Goal: Task Accomplishment & Management: Complete application form

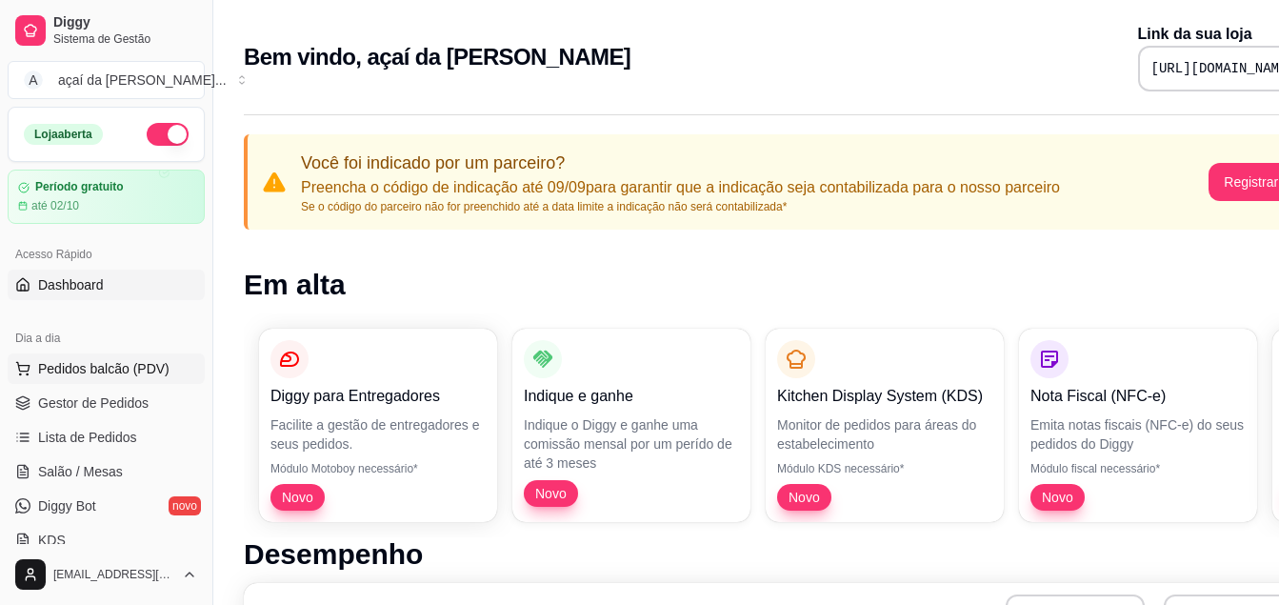
click at [88, 367] on span "Pedidos balcão (PDV)" at bounding box center [103, 368] width 131 height 19
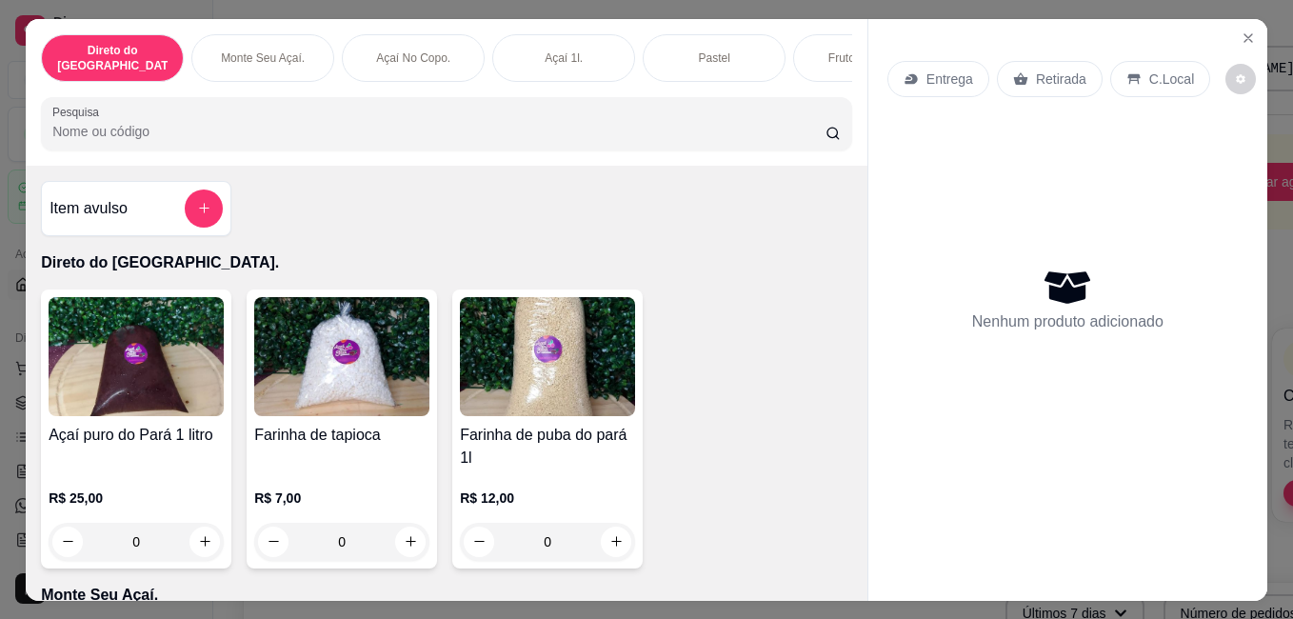
click at [1044, 271] on icon at bounding box center [1067, 287] width 46 height 32
click at [1149, 74] on p "C.Local" at bounding box center [1171, 79] width 45 height 19
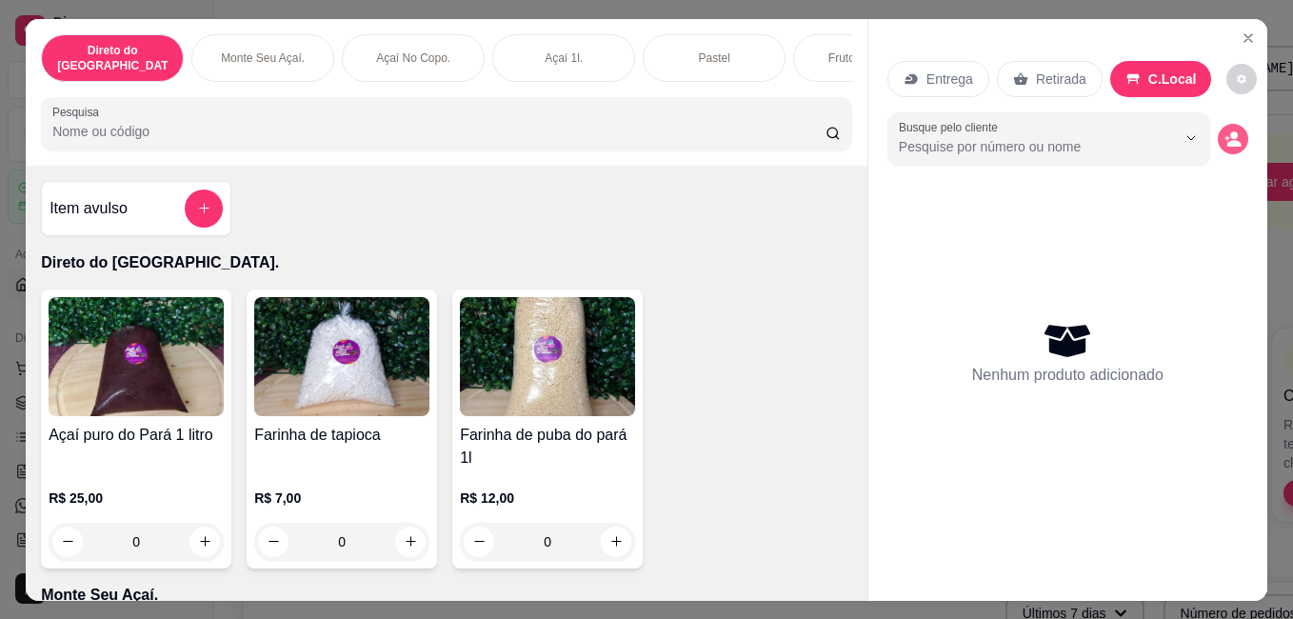
click at [1224, 135] on icon "decrease-product-quantity" at bounding box center [1232, 138] width 17 height 17
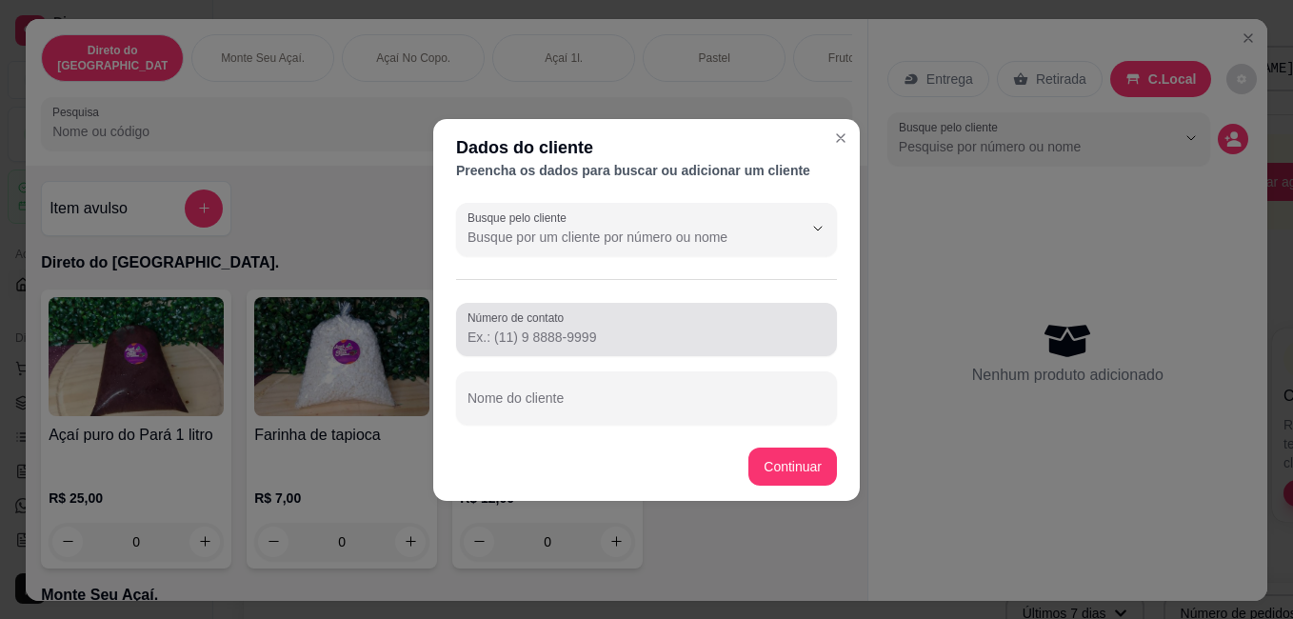
click at [574, 332] on input "Número de contato" at bounding box center [646, 337] width 358 height 19
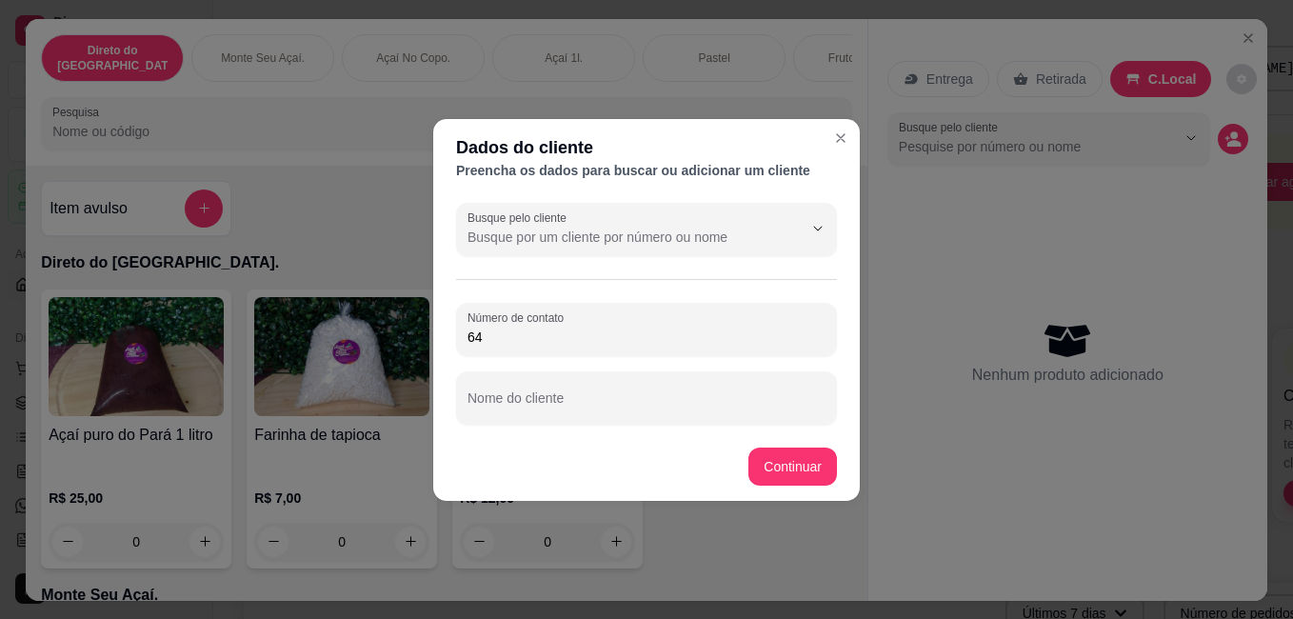
type input "6"
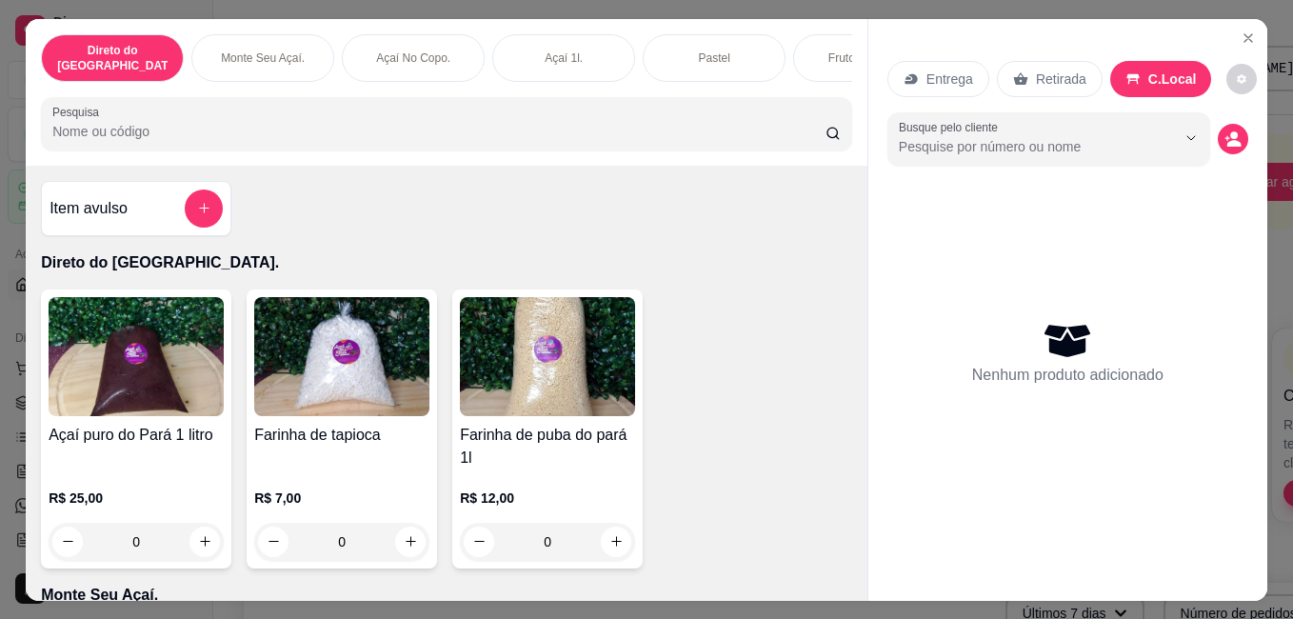
click at [1030, 345] on div "Nenhum produto adicionado" at bounding box center [1067, 352] width 191 height 69
click at [197, 203] on icon "add-separate-item" at bounding box center [204, 208] width 14 height 14
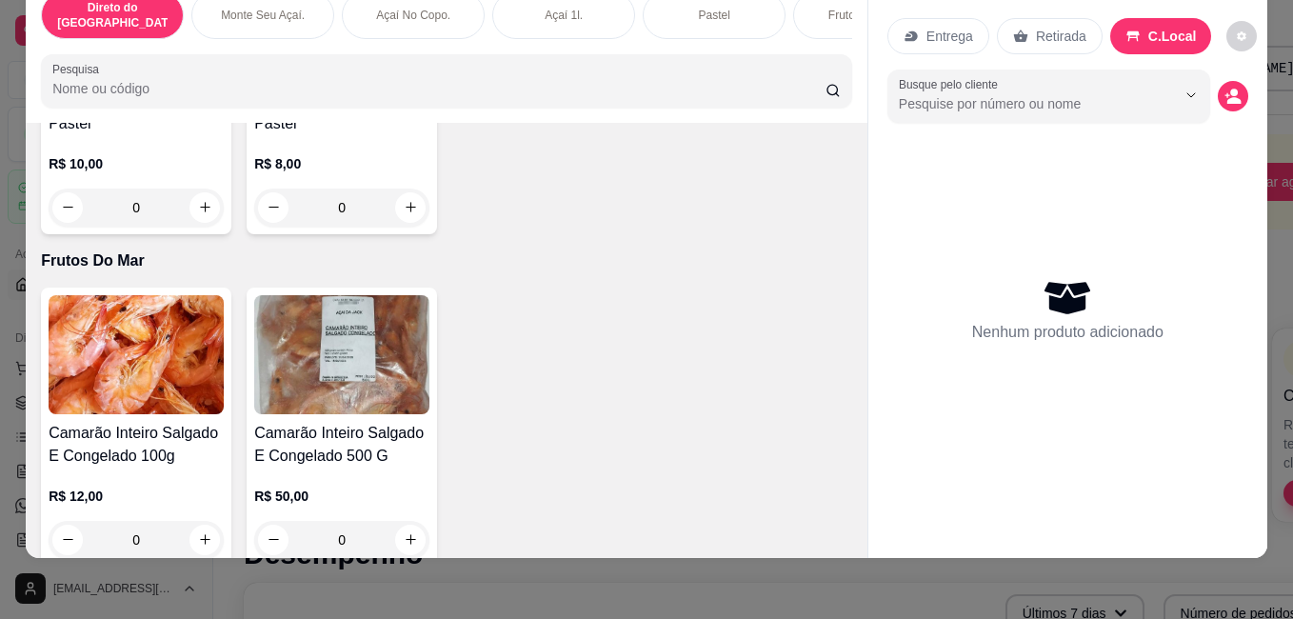
scroll to position [2045, 0]
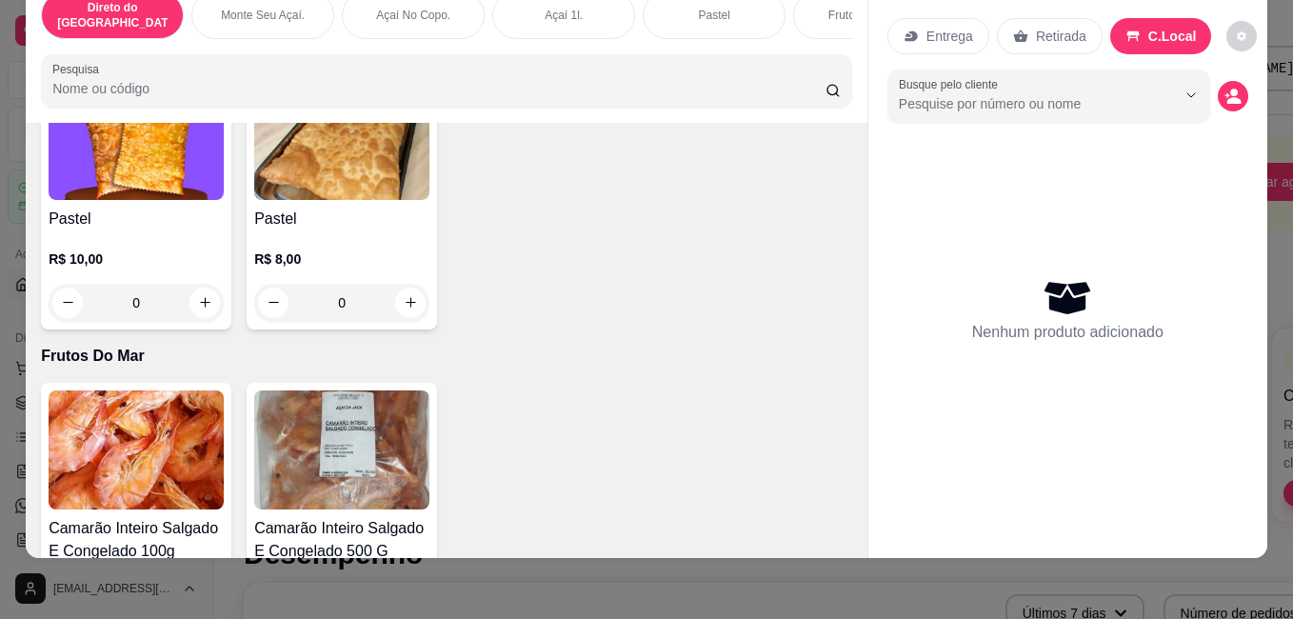
click at [389, 284] on div "0" at bounding box center [341, 303] width 175 height 38
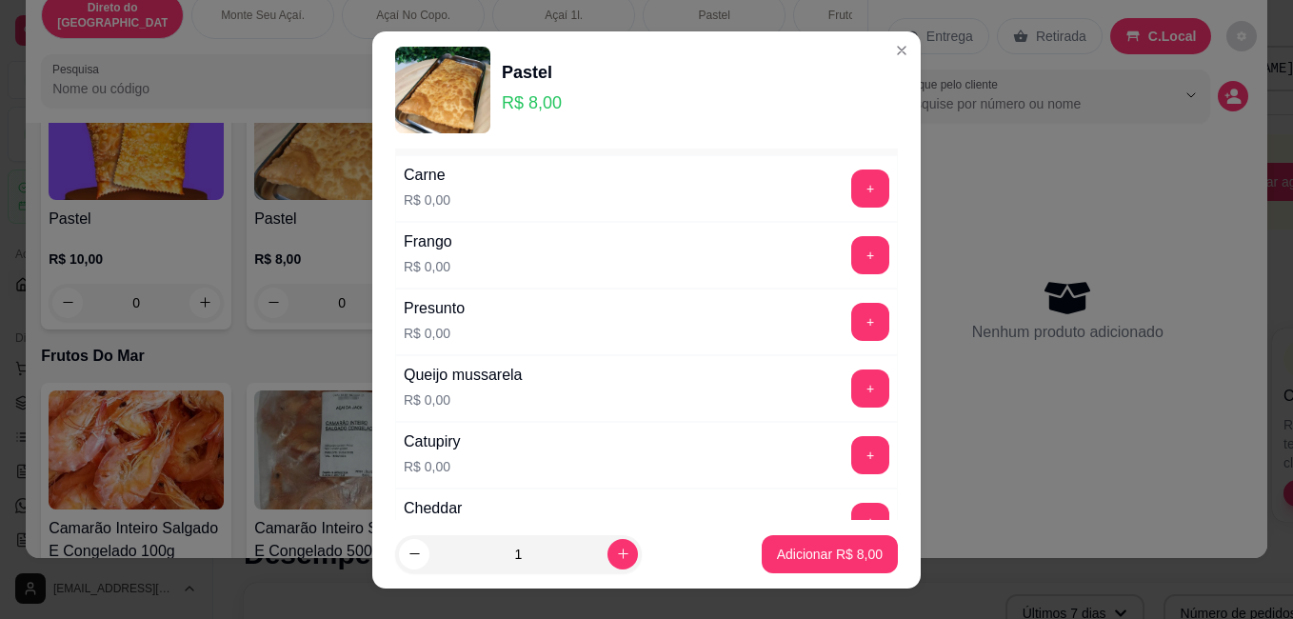
scroll to position [95, 0]
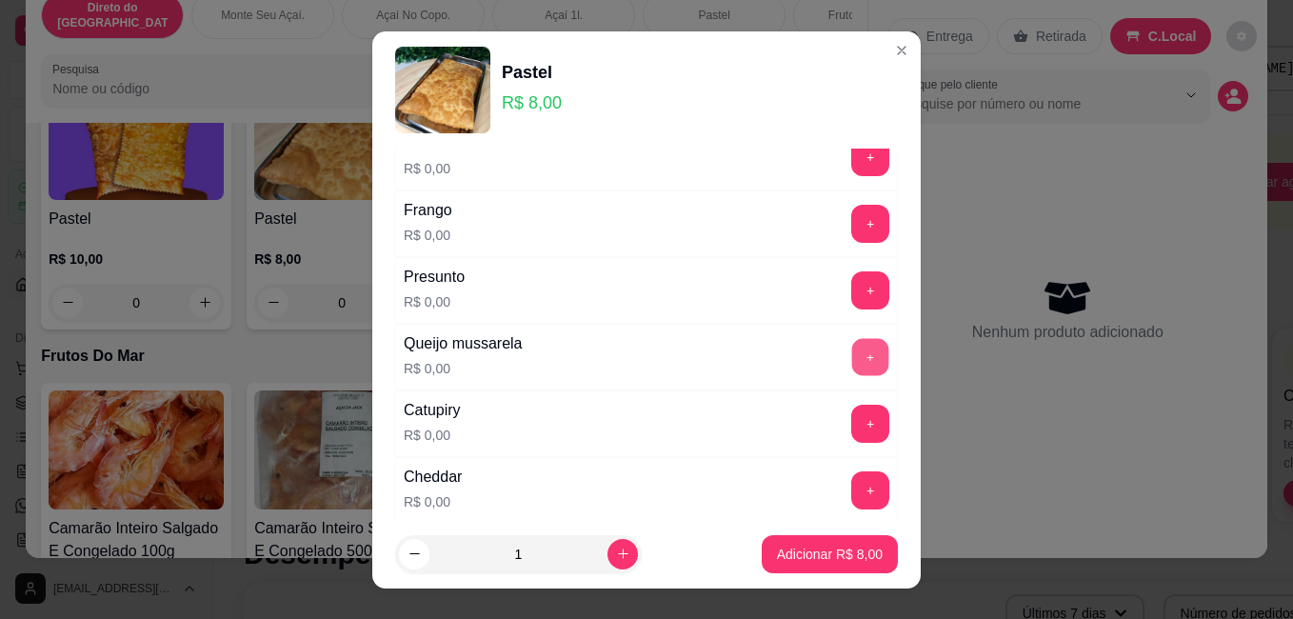
click at [852, 350] on button "+" at bounding box center [870, 357] width 37 height 37
click at [816, 543] on button "Adicionar R$ 8,00" at bounding box center [830, 553] width 132 height 37
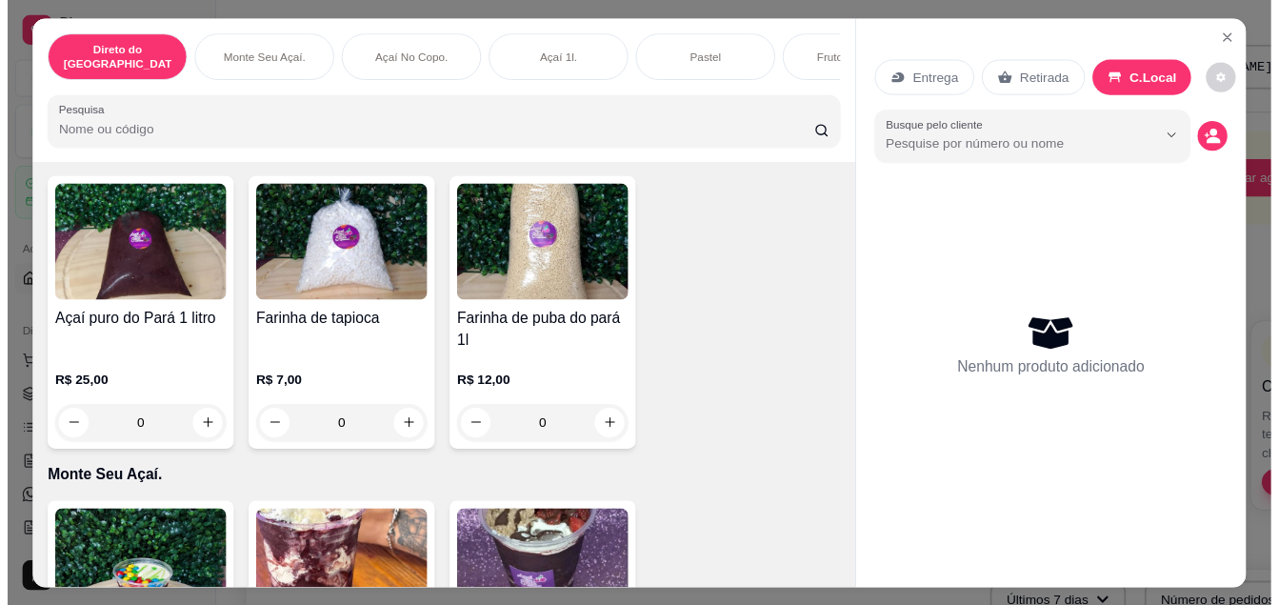
scroll to position [0, 0]
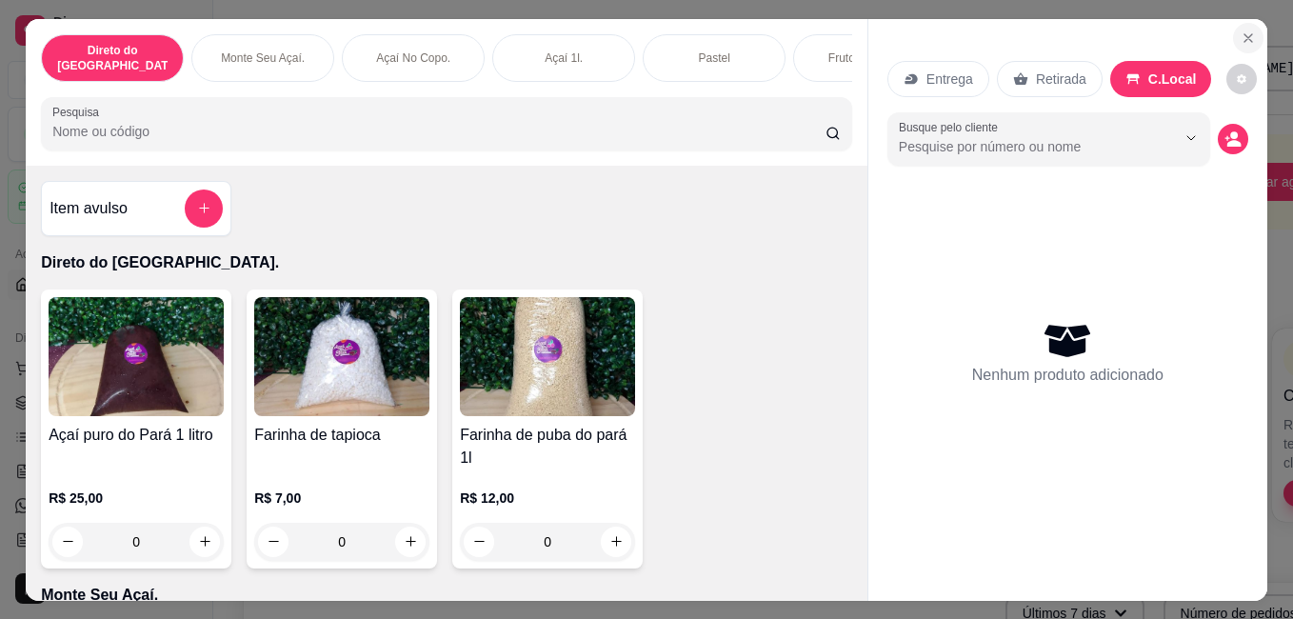
click at [1233, 23] on button "Close" at bounding box center [1248, 38] width 30 height 30
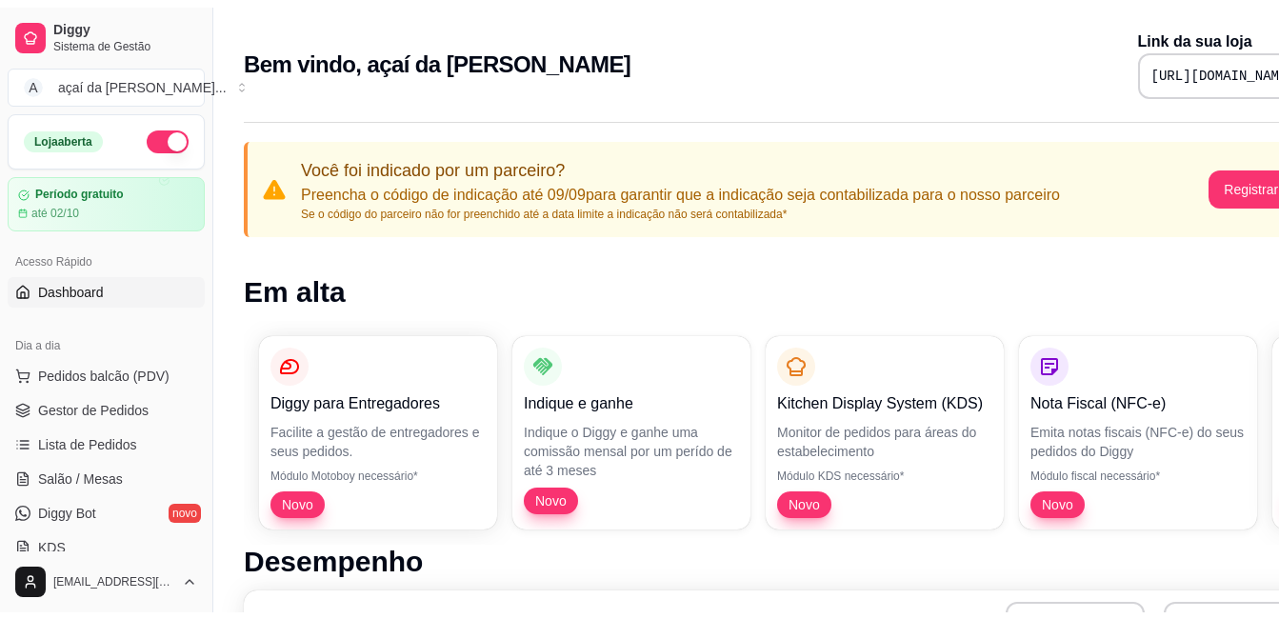
scroll to position [31, 0]
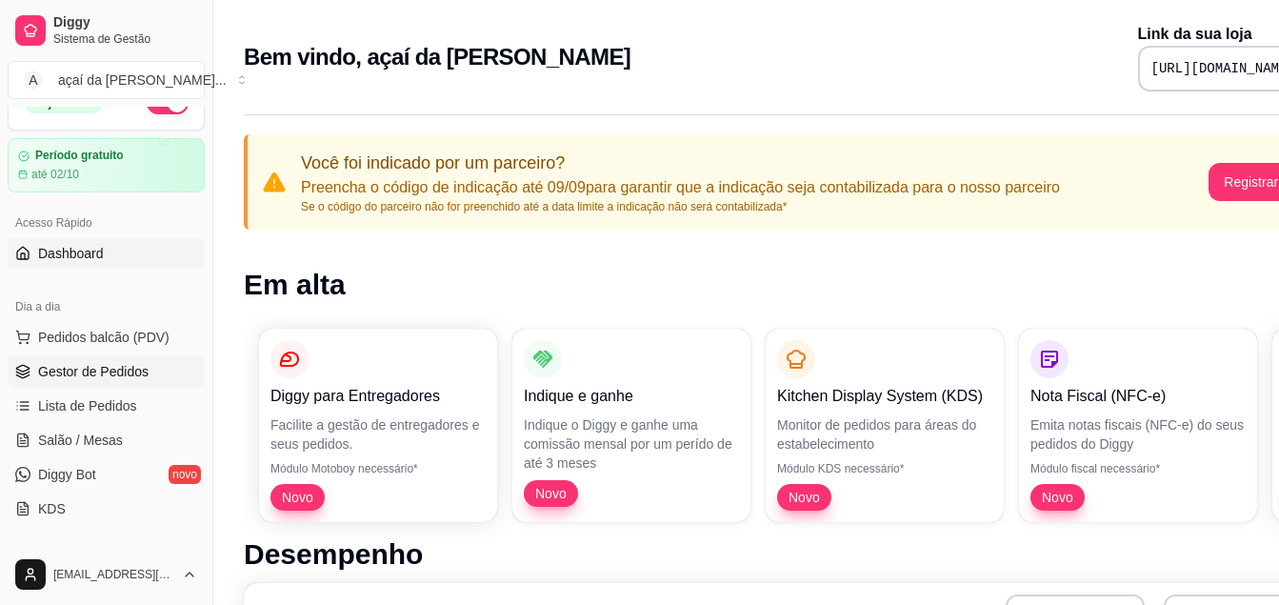
click at [114, 367] on span "Gestor de Pedidos" at bounding box center [93, 371] width 110 height 19
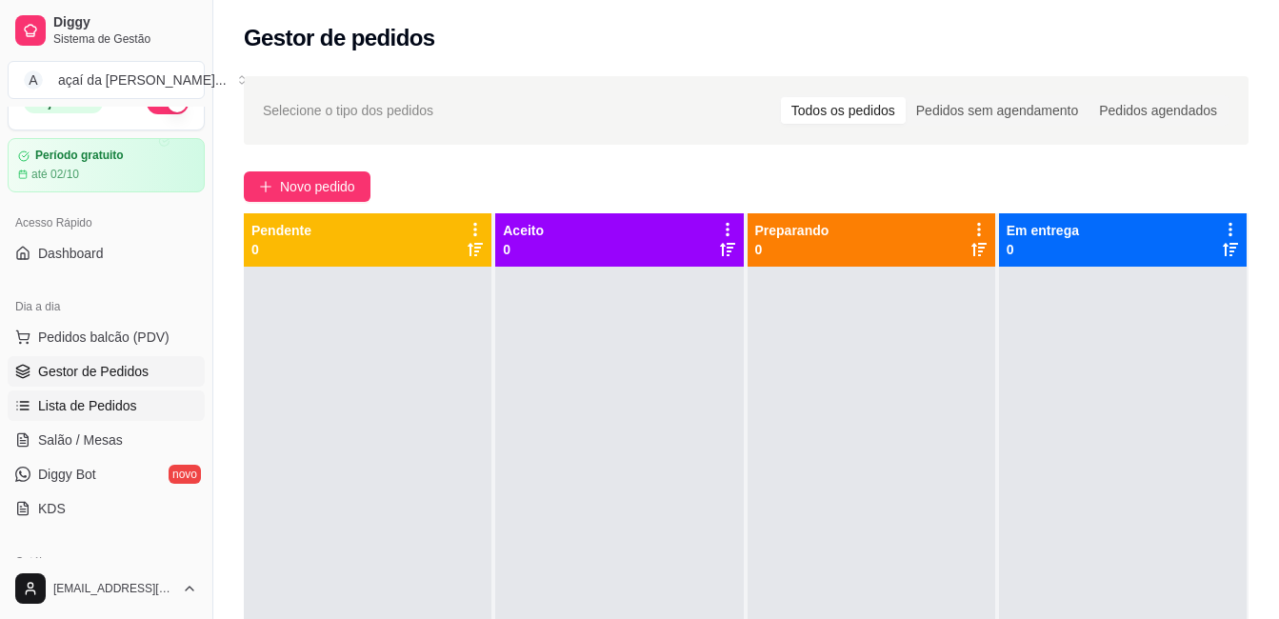
click at [75, 403] on span "Lista de Pedidos" at bounding box center [87, 405] width 99 height 19
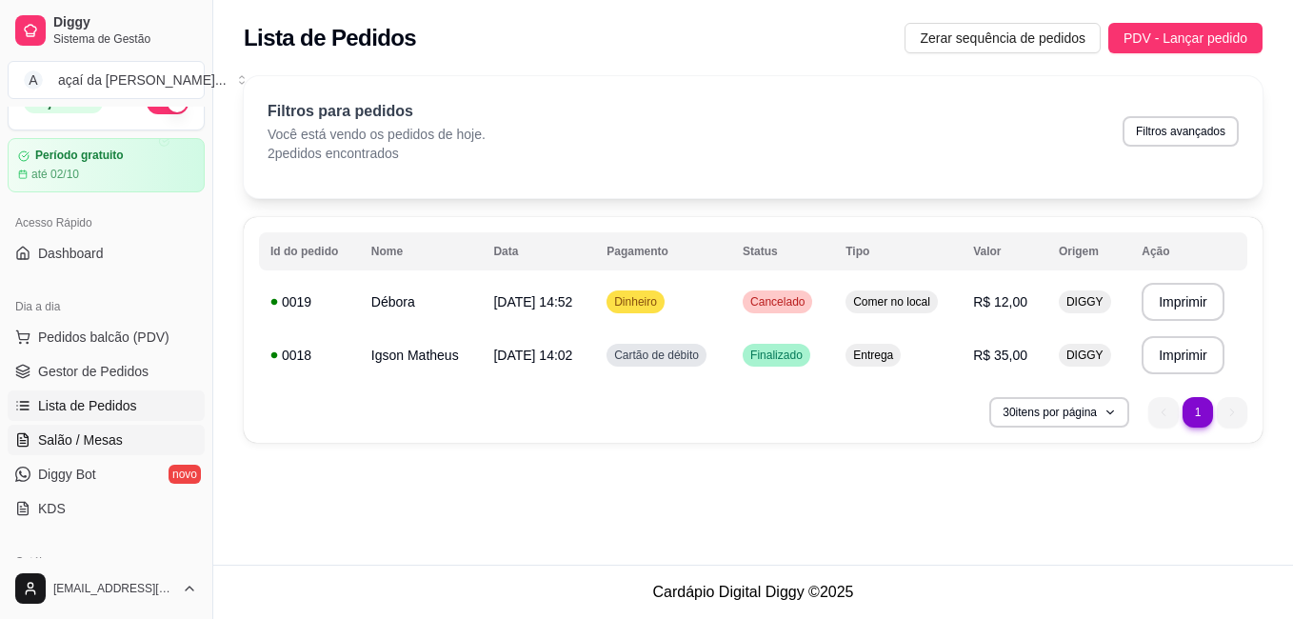
click at [96, 428] on link "Salão / Mesas" at bounding box center [106, 440] width 197 height 30
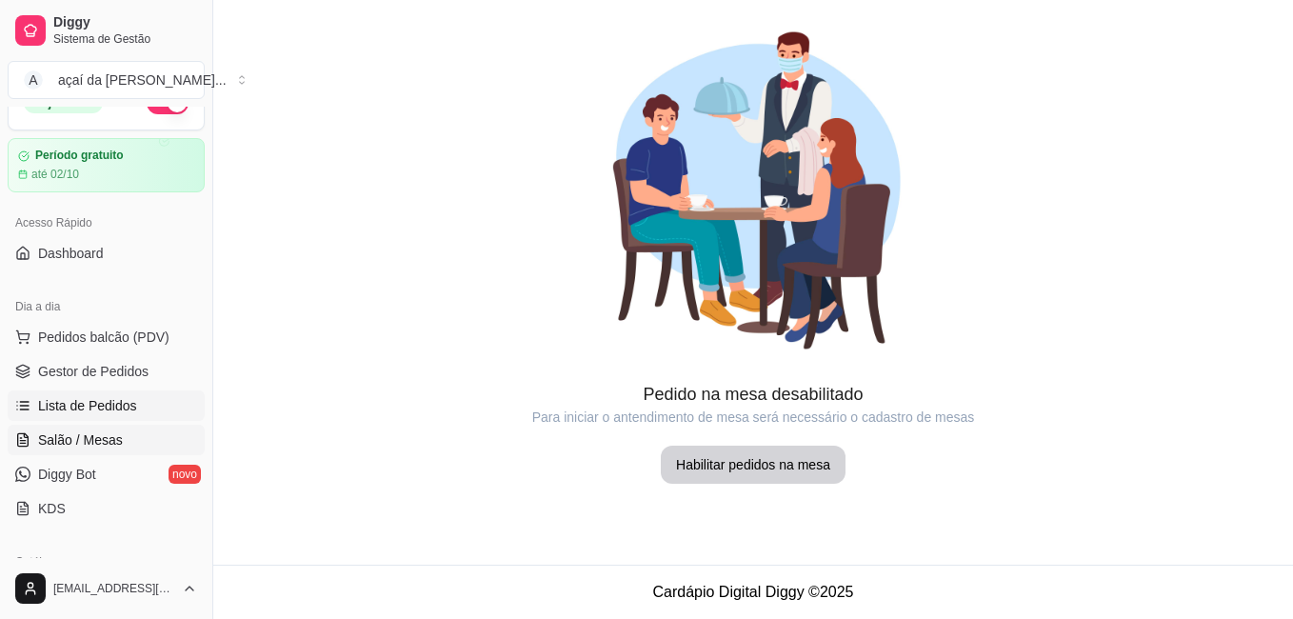
click at [100, 417] on link "Lista de Pedidos" at bounding box center [106, 405] width 197 height 30
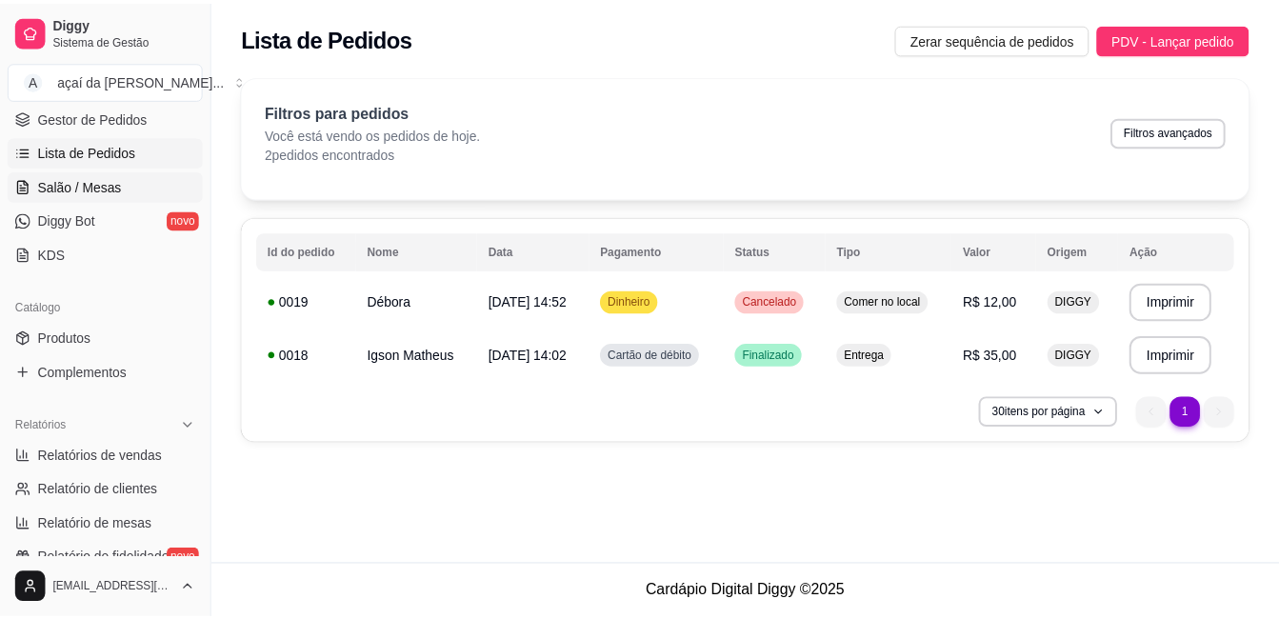
scroll to position [412, 0]
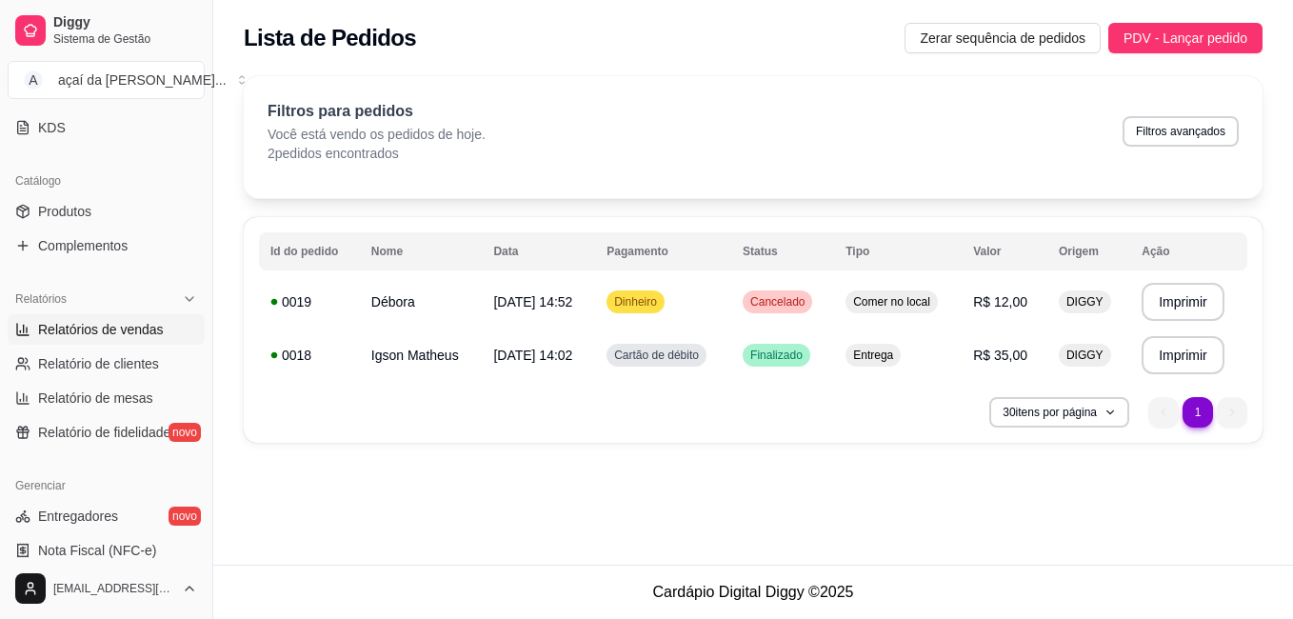
click at [87, 321] on span "Relatórios de vendas" at bounding box center [101, 329] width 126 height 19
select select "ALL"
select select "0"
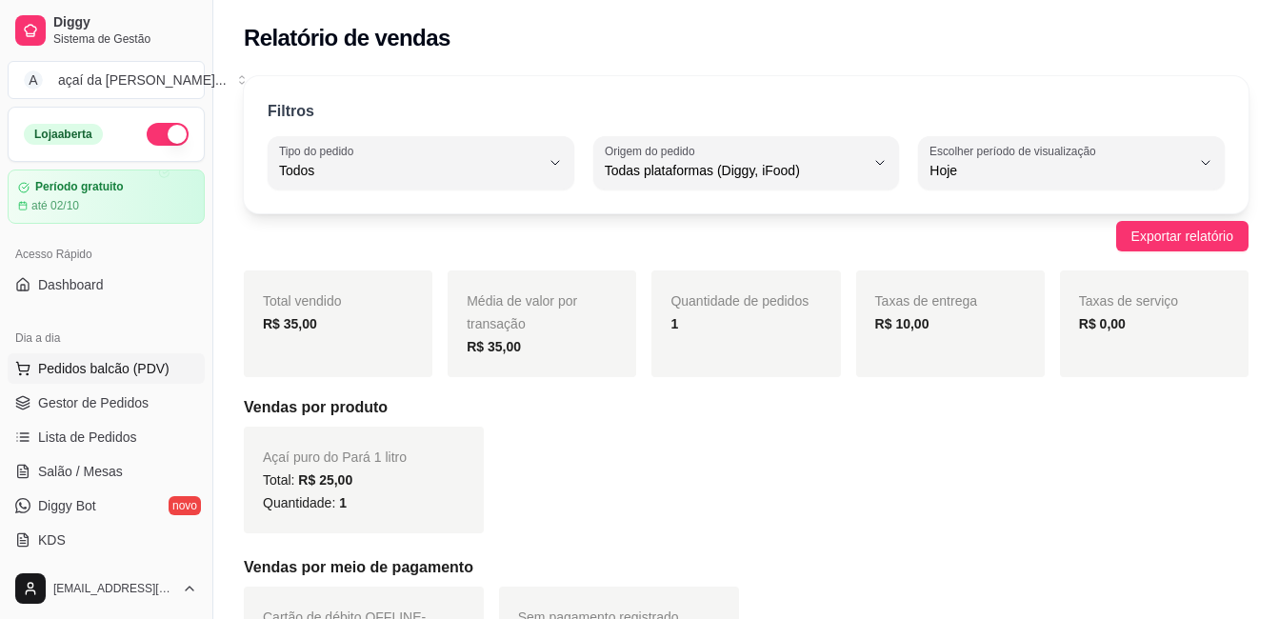
click at [104, 361] on span "Pedidos balcão (PDV)" at bounding box center [103, 368] width 131 height 19
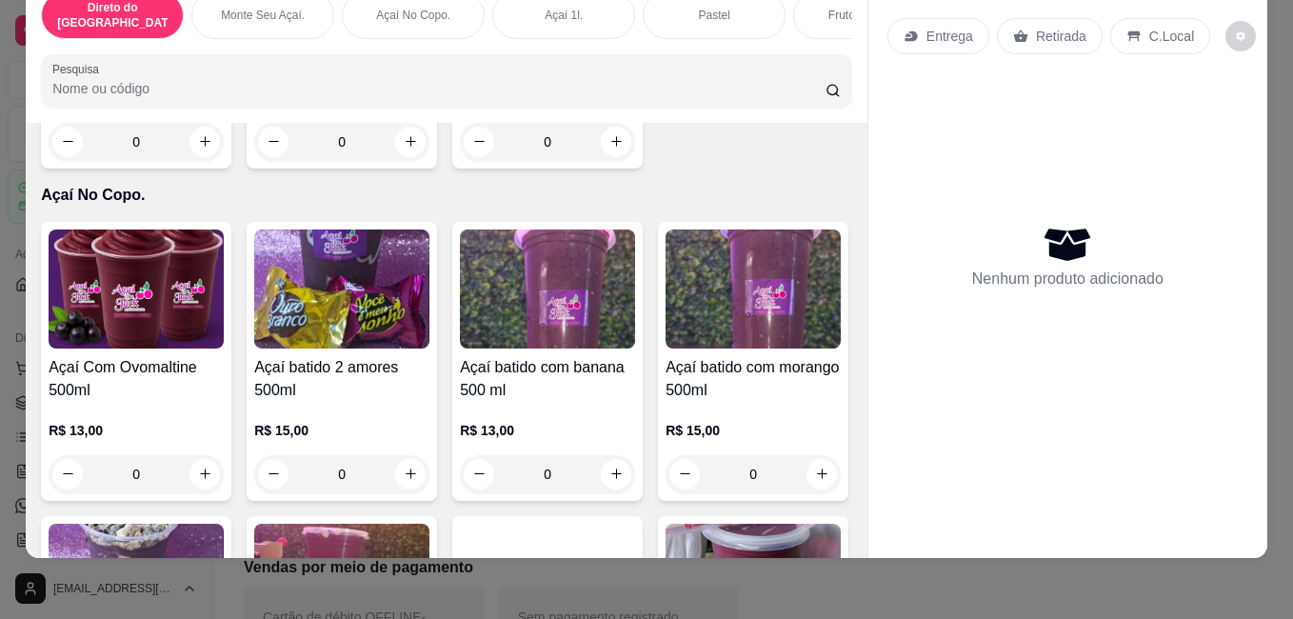
scroll to position [730, 0]
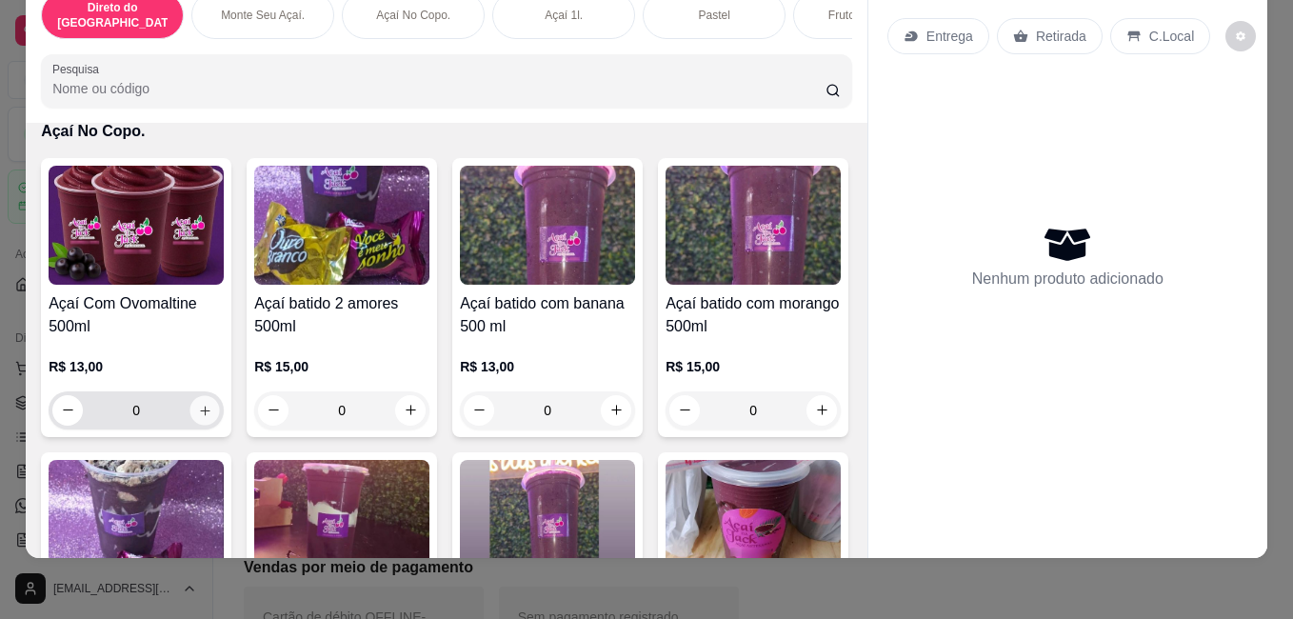
click at [195, 395] on button "increase-product-quantity" at bounding box center [205, 410] width 30 height 30
type input "1"
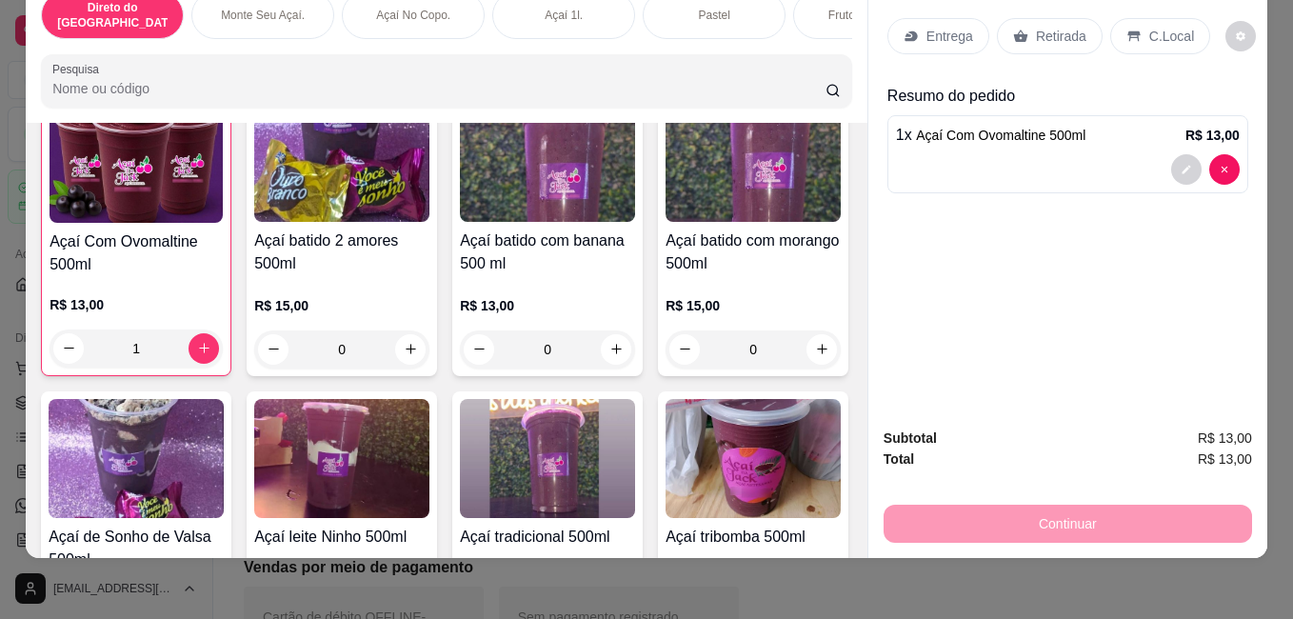
scroll to position [825, 0]
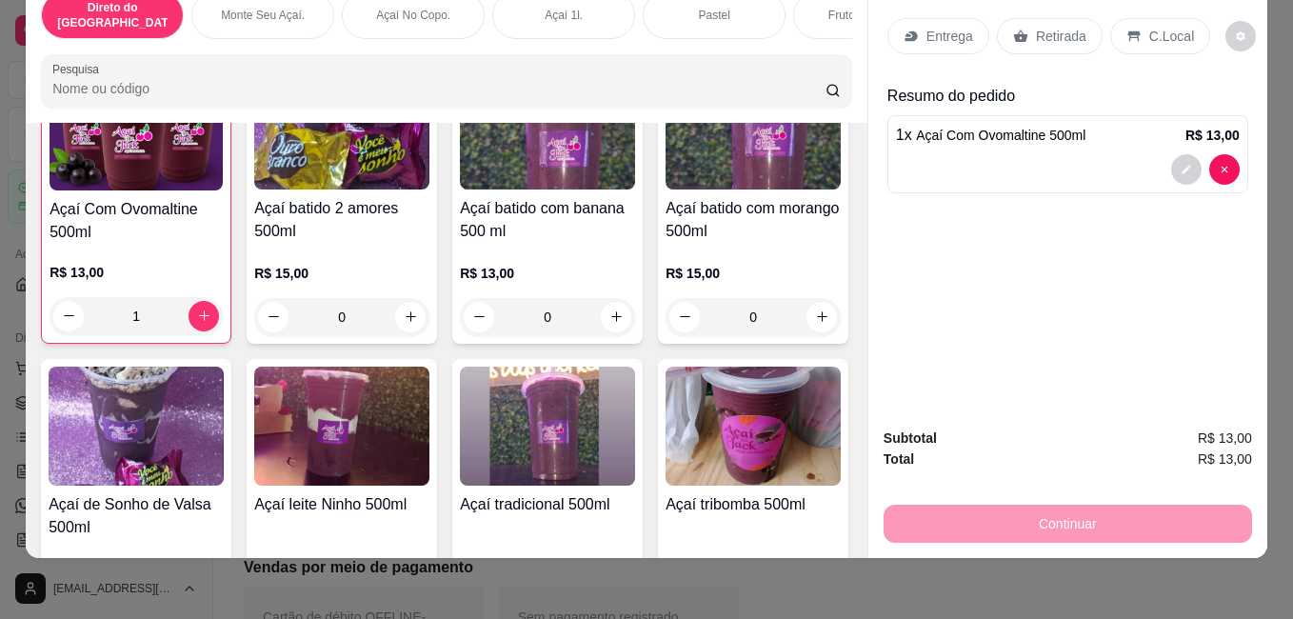
drag, startPoint x: 534, startPoint y: 350, endPoint x: 507, endPoint y: 354, distance: 27.9
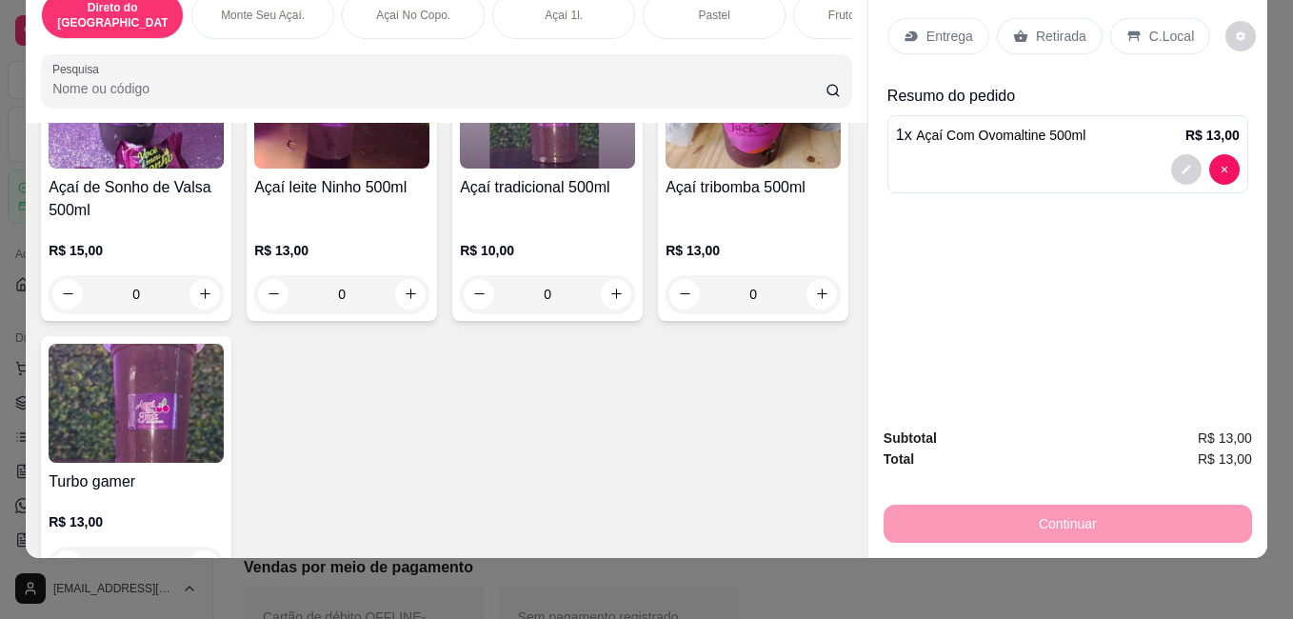
scroll to position [1174, 0]
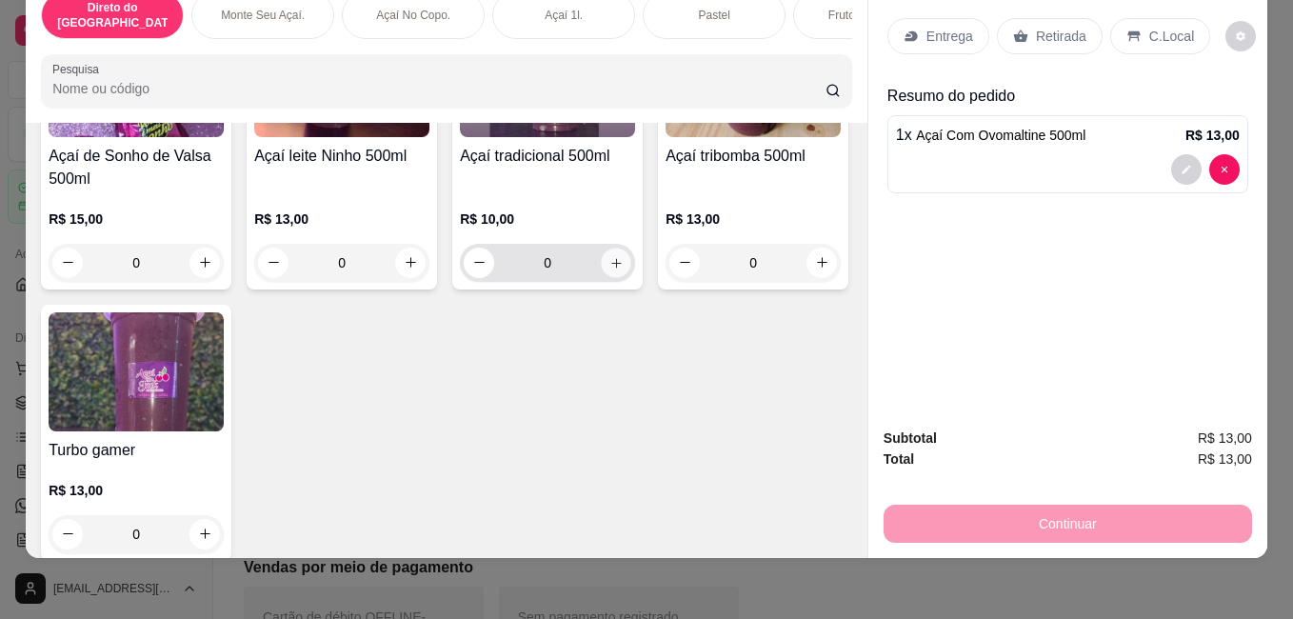
click at [609, 269] on icon "increase-product-quantity" at bounding box center [616, 262] width 14 height 14
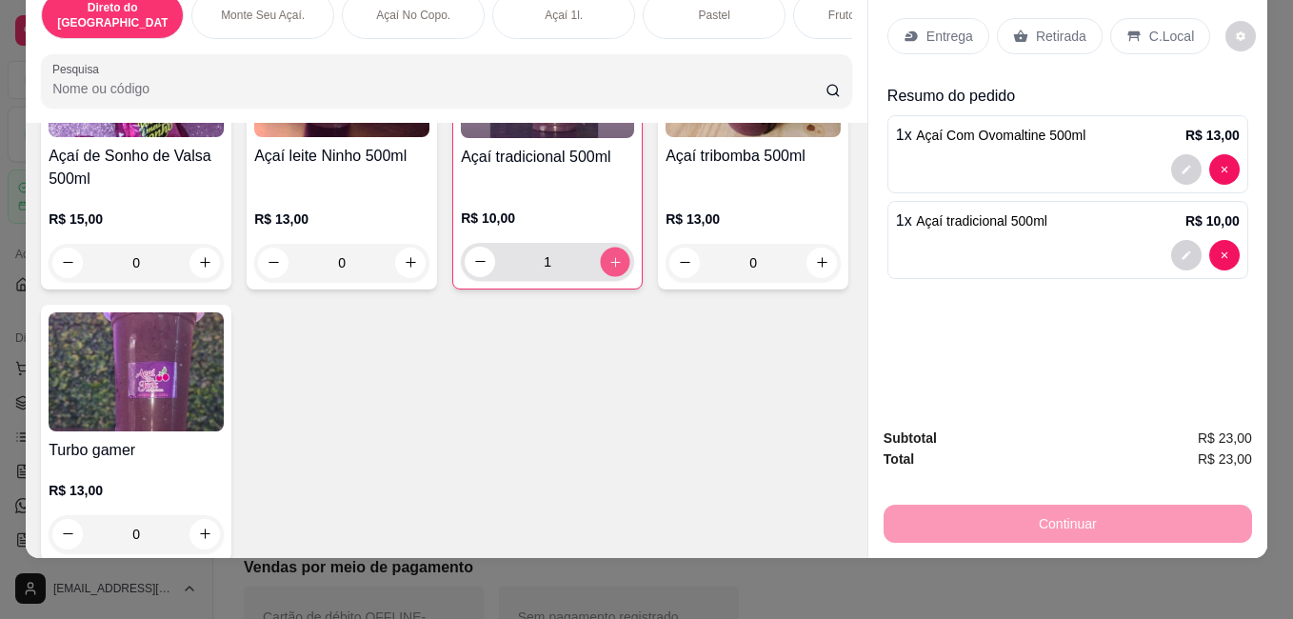
click at [601, 276] on button "increase-product-quantity" at bounding box center [616, 262] width 30 height 30
click at [600, 277] on button "increase-product-quantity" at bounding box center [615, 262] width 30 height 30
click at [465, 281] on div "4" at bounding box center [548, 262] width 166 height 38
type input "5"
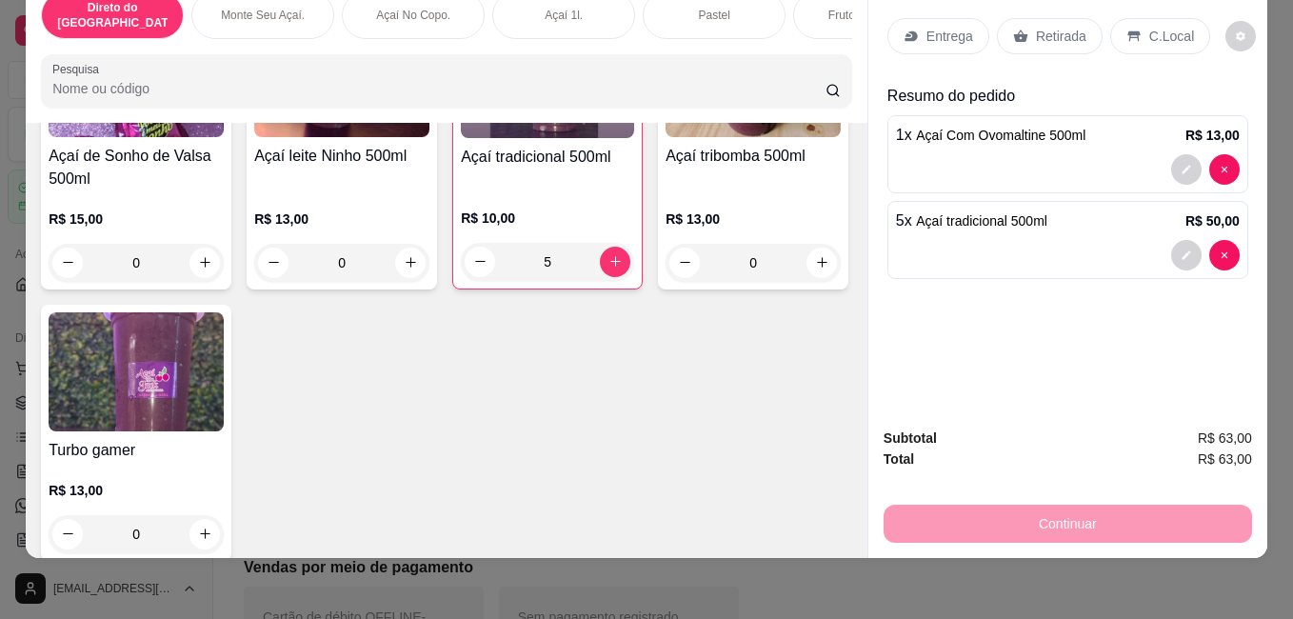
scroll to position [1206, 0]
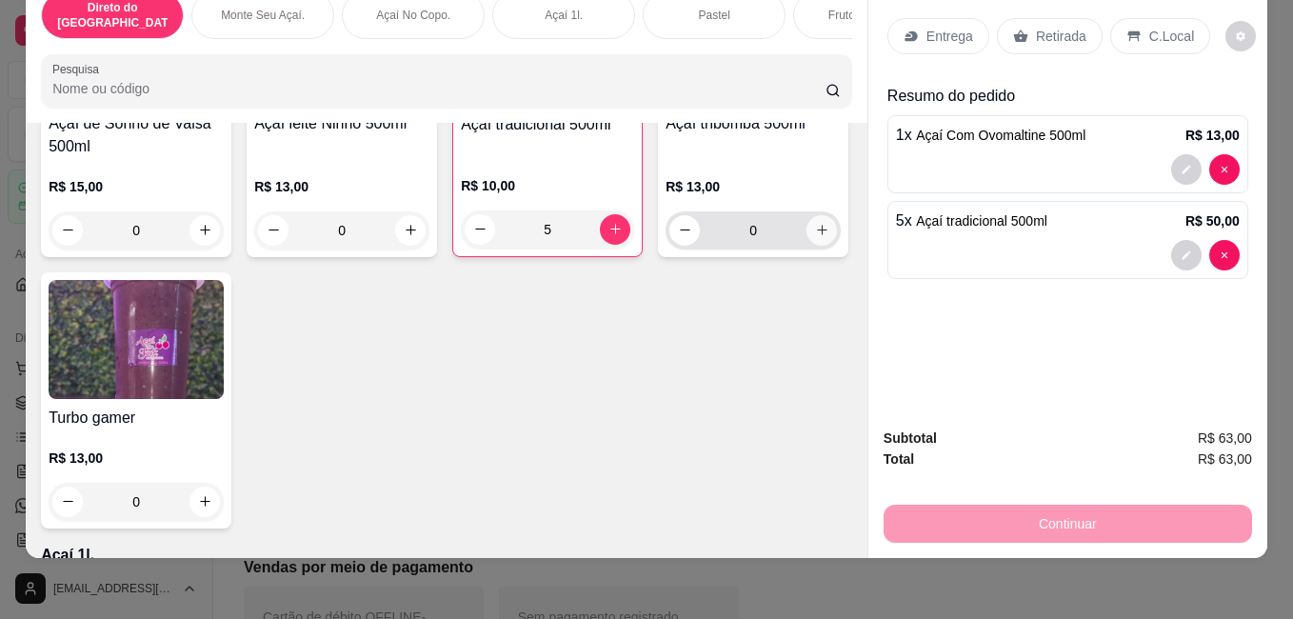
click at [806, 246] on button "increase-product-quantity" at bounding box center [821, 230] width 30 height 30
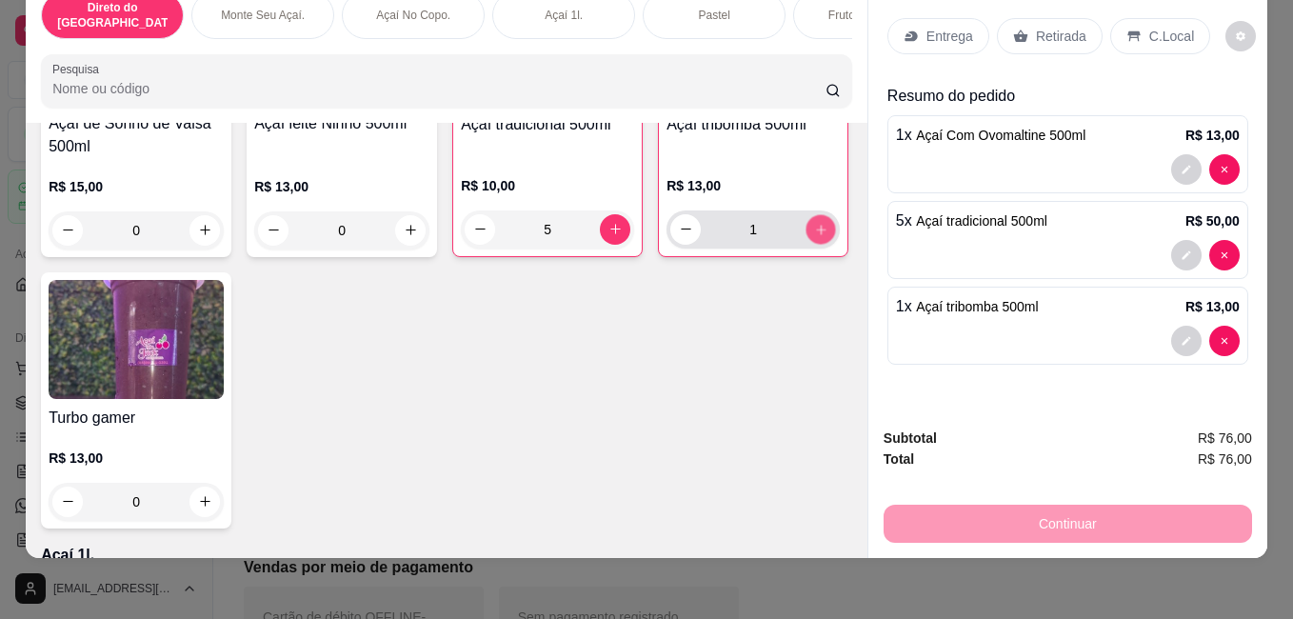
click at [806, 244] on button "increase-product-quantity" at bounding box center [821, 229] width 30 height 30
type input "2"
drag, startPoint x: 1048, startPoint y: 508, endPoint x: 1047, endPoint y: 493, distance: 15.3
click at [1047, 500] on div "Continuar" at bounding box center [1068, 521] width 368 height 43
click at [1057, 27] on p "Retirada" at bounding box center [1061, 36] width 50 height 19
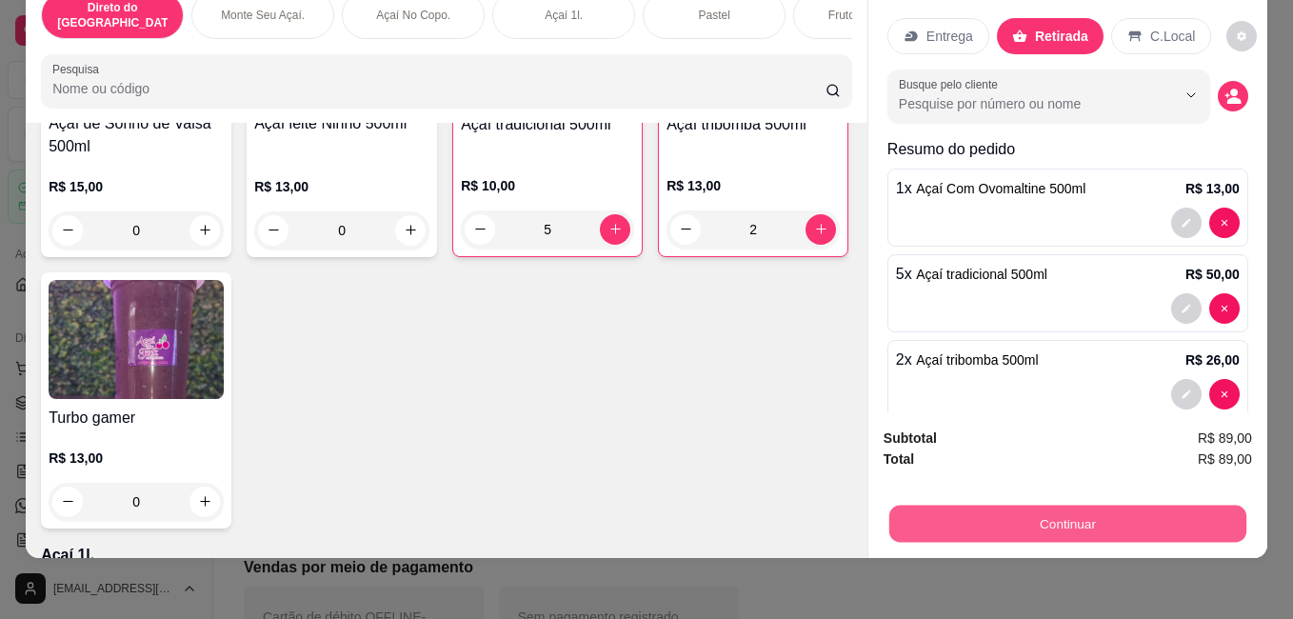
click at [1052, 507] on button "Continuar" at bounding box center [1067, 523] width 357 height 37
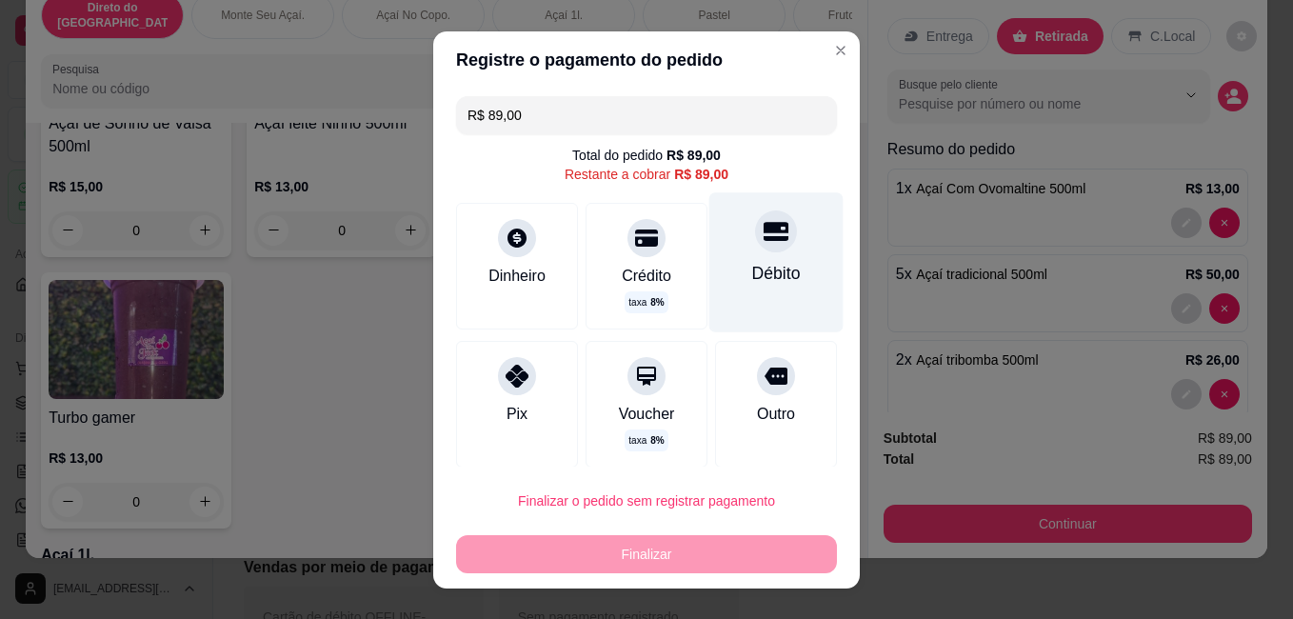
click at [752, 275] on div "Débito" at bounding box center [776, 272] width 49 height 25
type input "R$ 0,00"
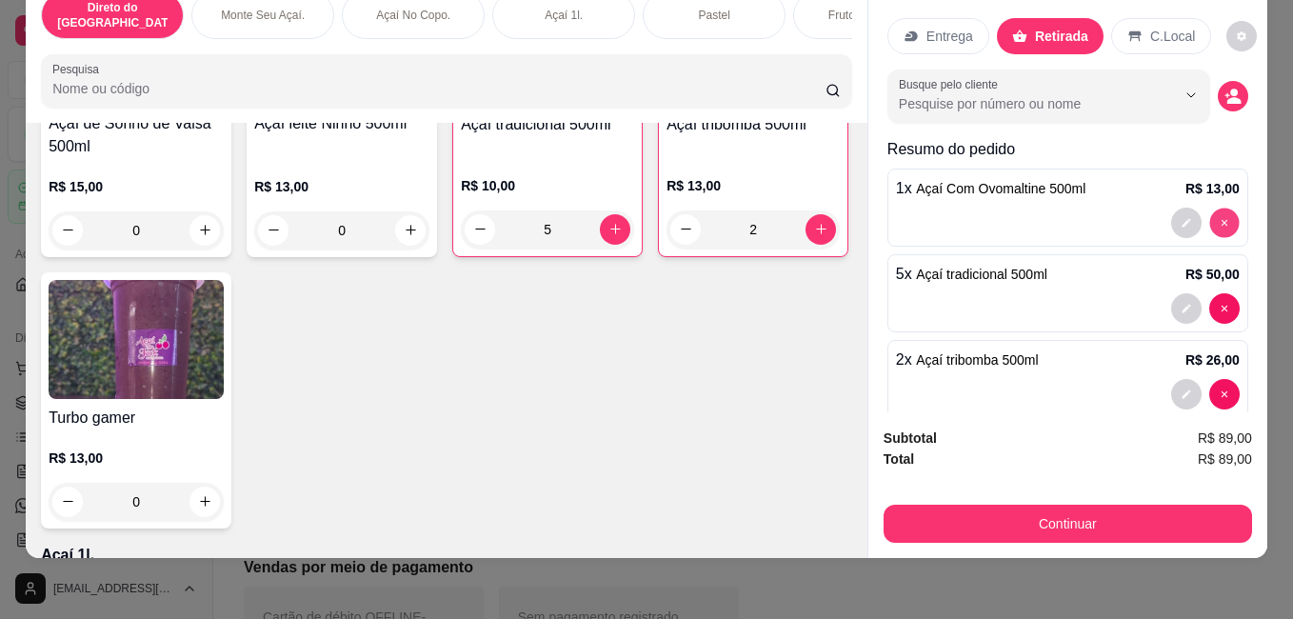
type input "0"
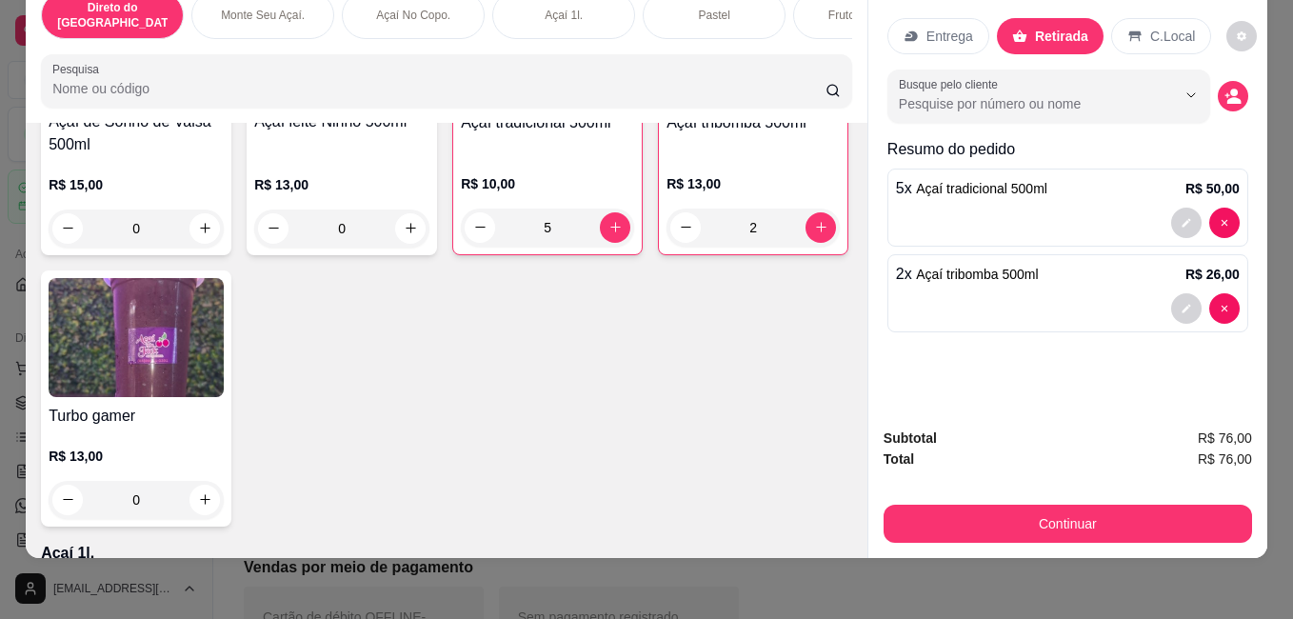
scroll to position [1204, 0]
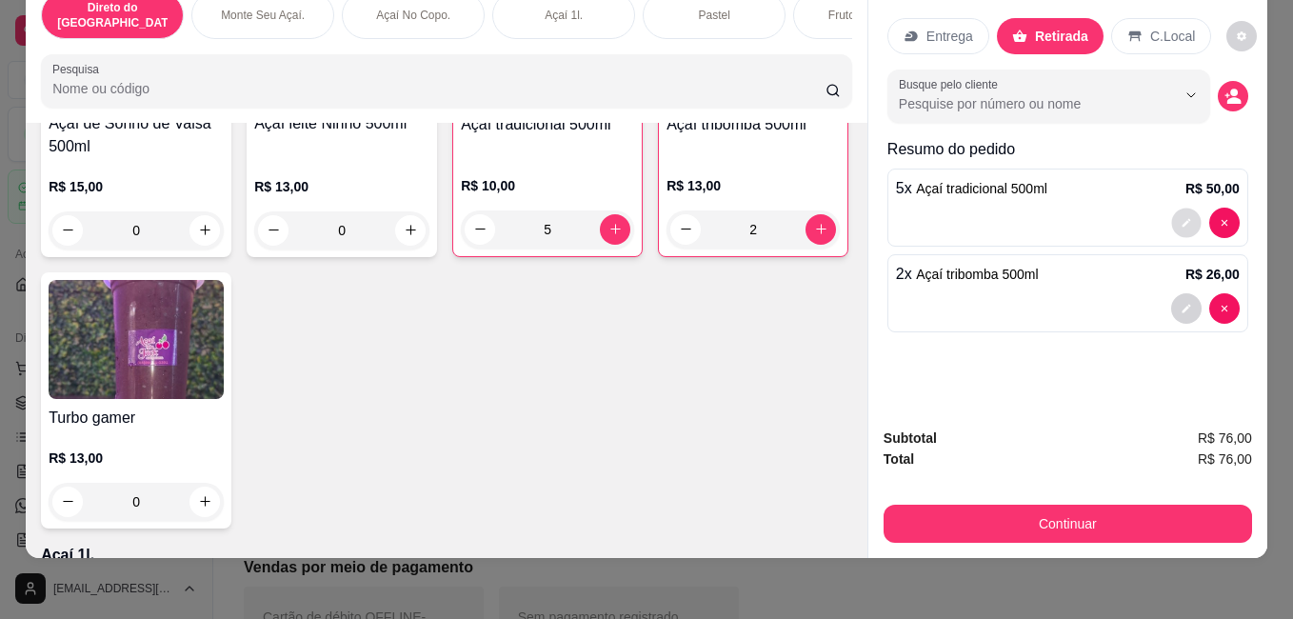
click at [1181, 217] on icon "decrease-product-quantity" at bounding box center [1186, 222] width 11 height 11
click at [671, 244] on button "decrease-product-quantity" at bounding box center [686, 229] width 30 height 30
click at [806, 244] on button "increase-product-quantity" at bounding box center [821, 229] width 30 height 30
type input "2"
click at [473, 236] on icon "decrease-product-quantity" at bounding box center [480, 229] width 14 height 14
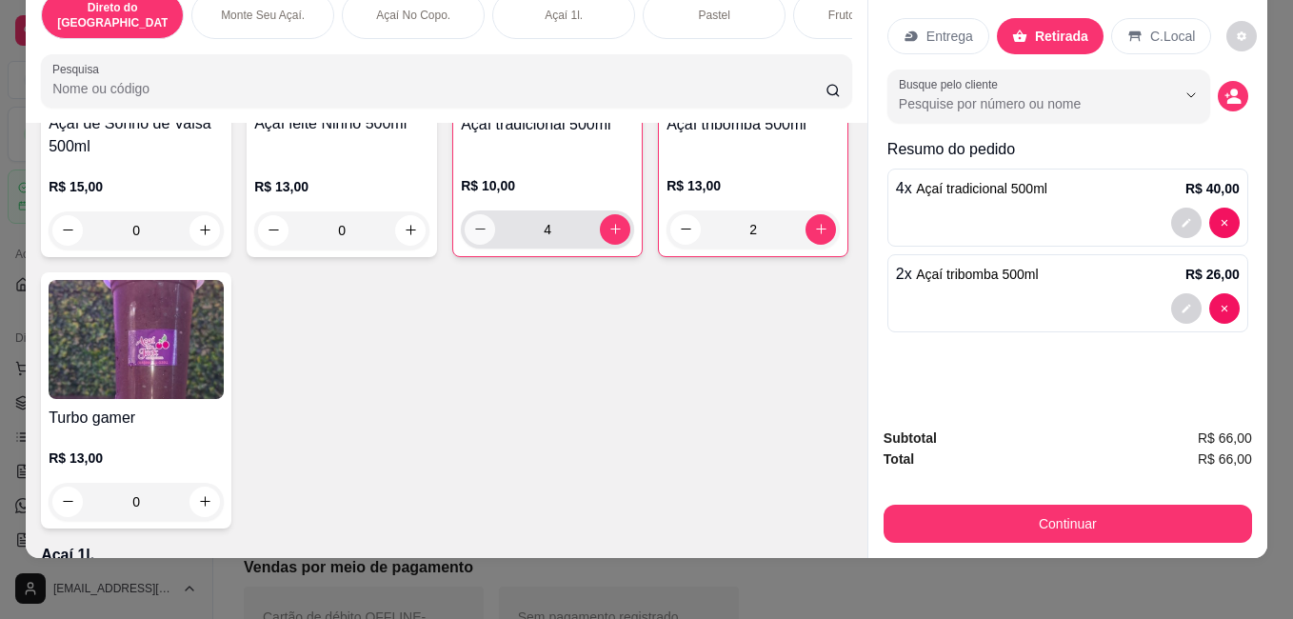
click at [473, 236] on icon "decrease-product-quantity" at bounding box center [480, 229] width 14 height 14
type input "3"
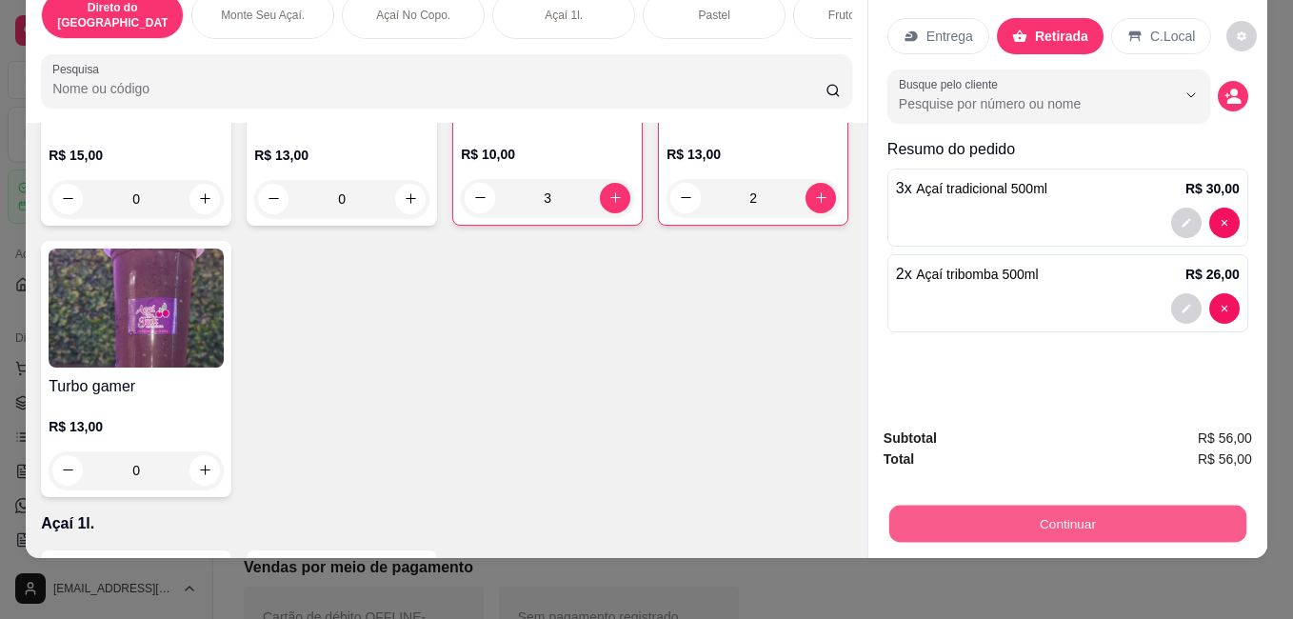
click at [949, 506] on button "Continuar" at bounding box center [1067, 523] width 357 height 37
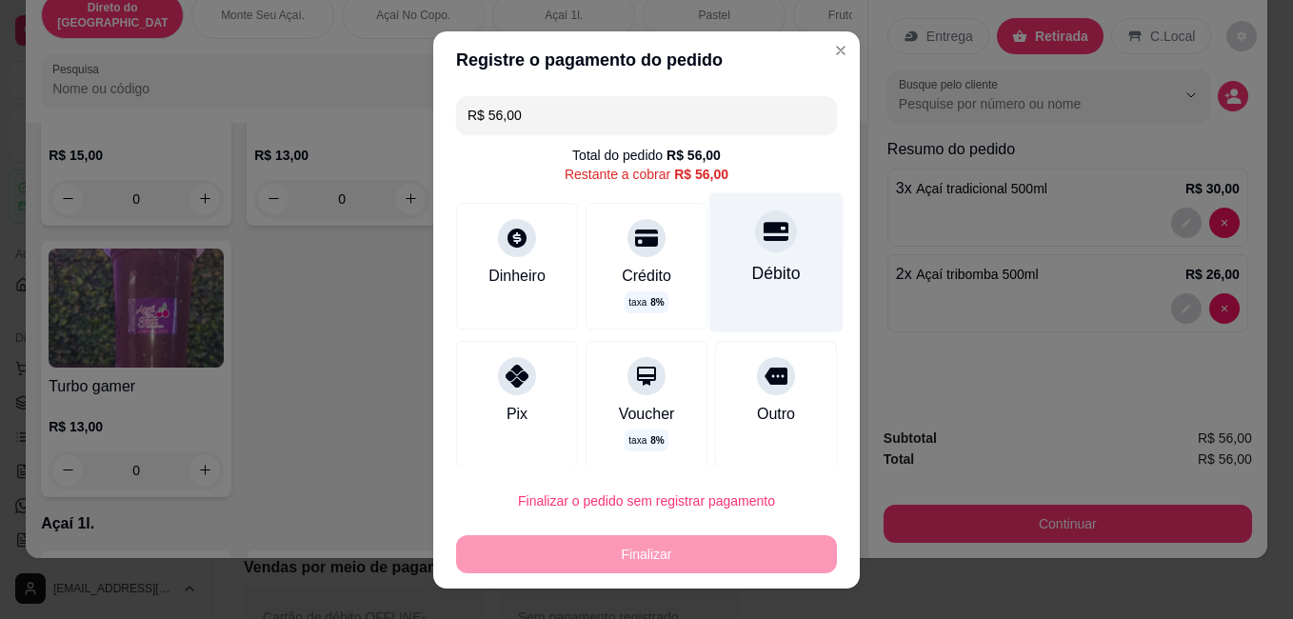
click at [764, 236] on icon at bounding box center [776, 231] width 25 height 19
type input "R$ 0,00"
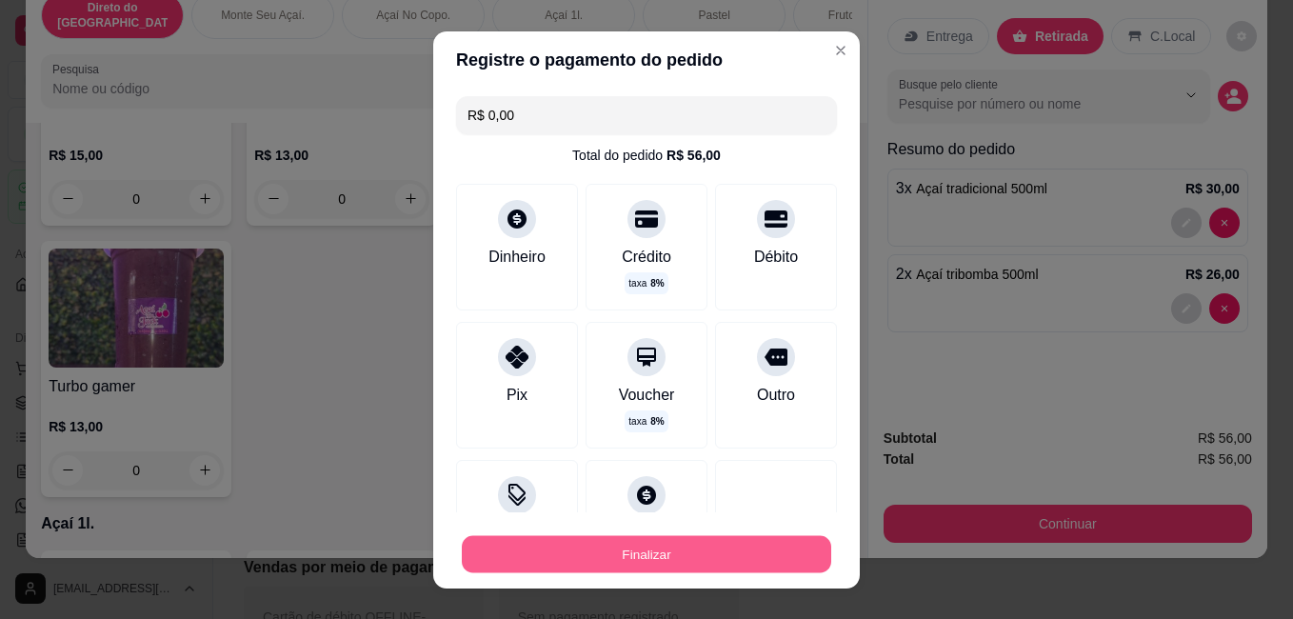
click at [665, 542] on button "Finalizar" at bounding box center [646, 553] width 369 height 37
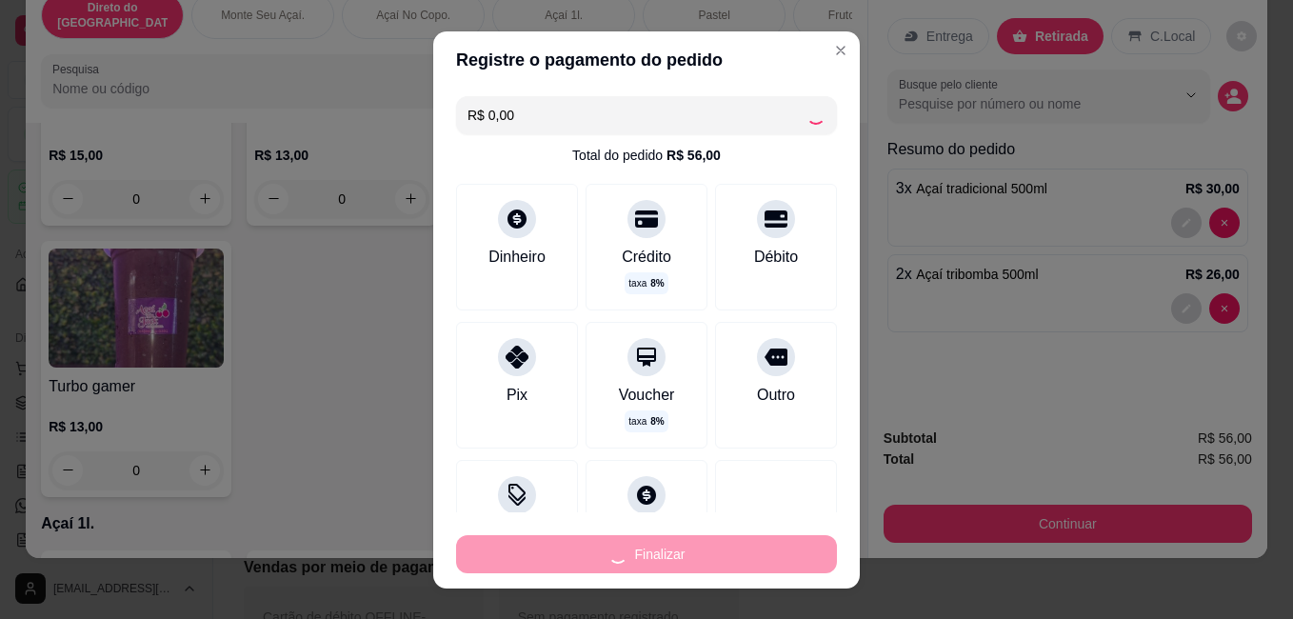
type input "0"
type input "-R$ 56,00"
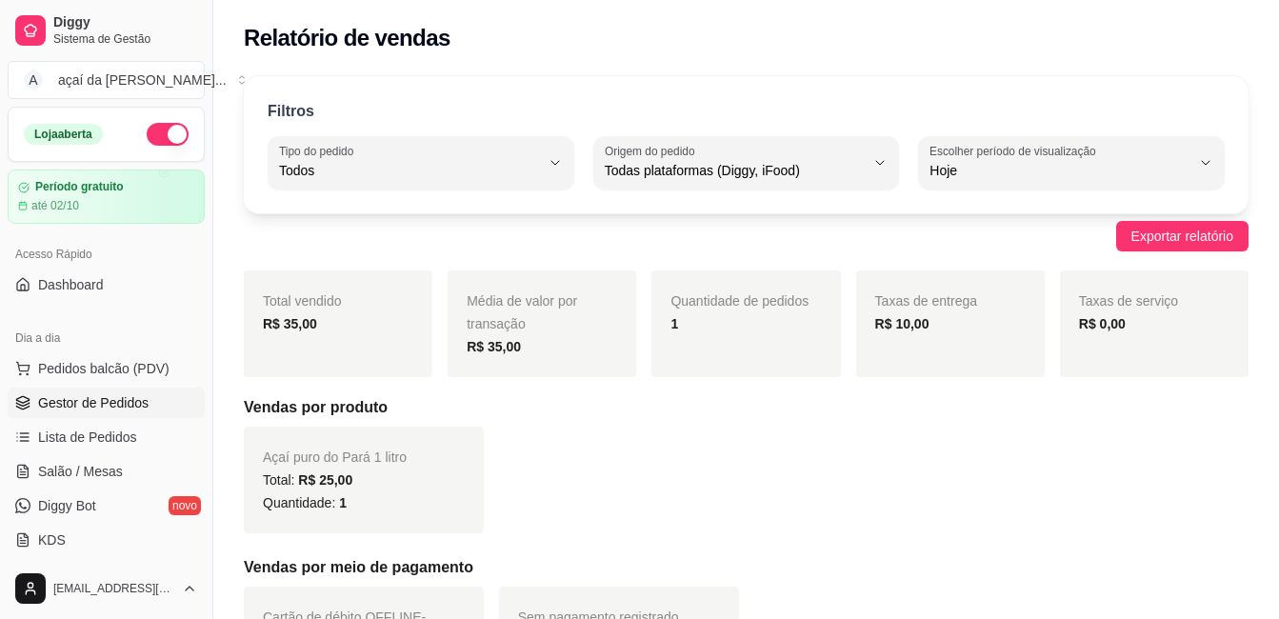
click at [99, 396] on span "Gestor de Pedidos" at bounding box center [93, 402] width 110 height 19
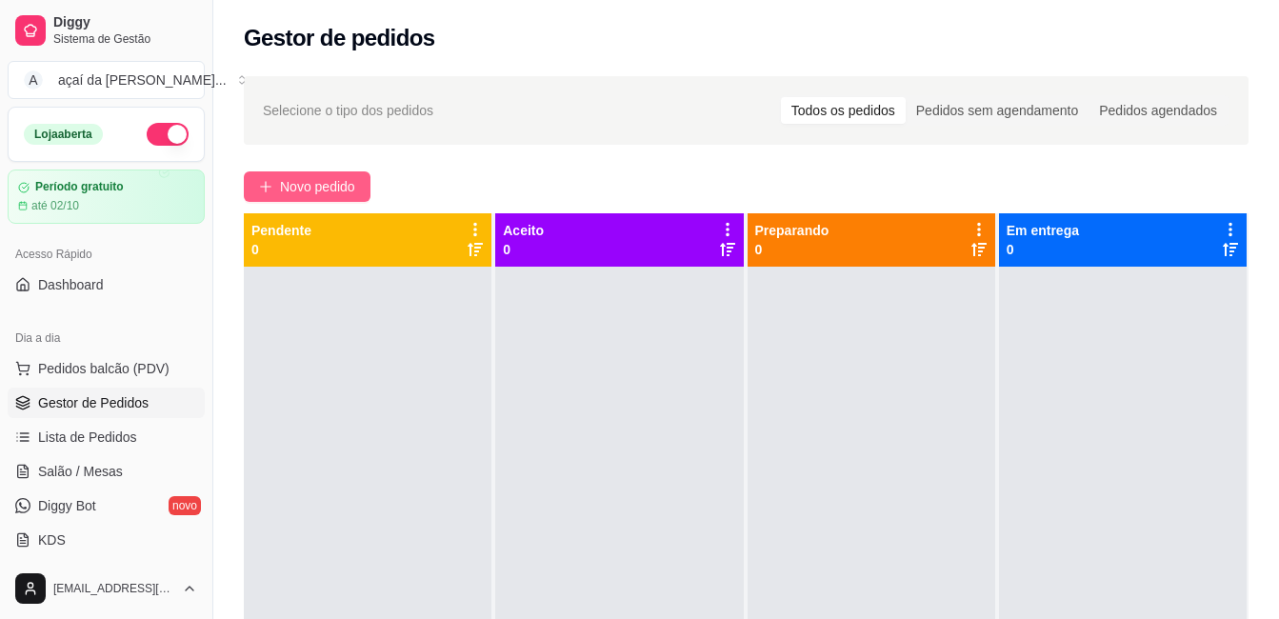
click at [293, 189] on span "Novo pedido" at bounding box center [317, 186] width 75 height 21
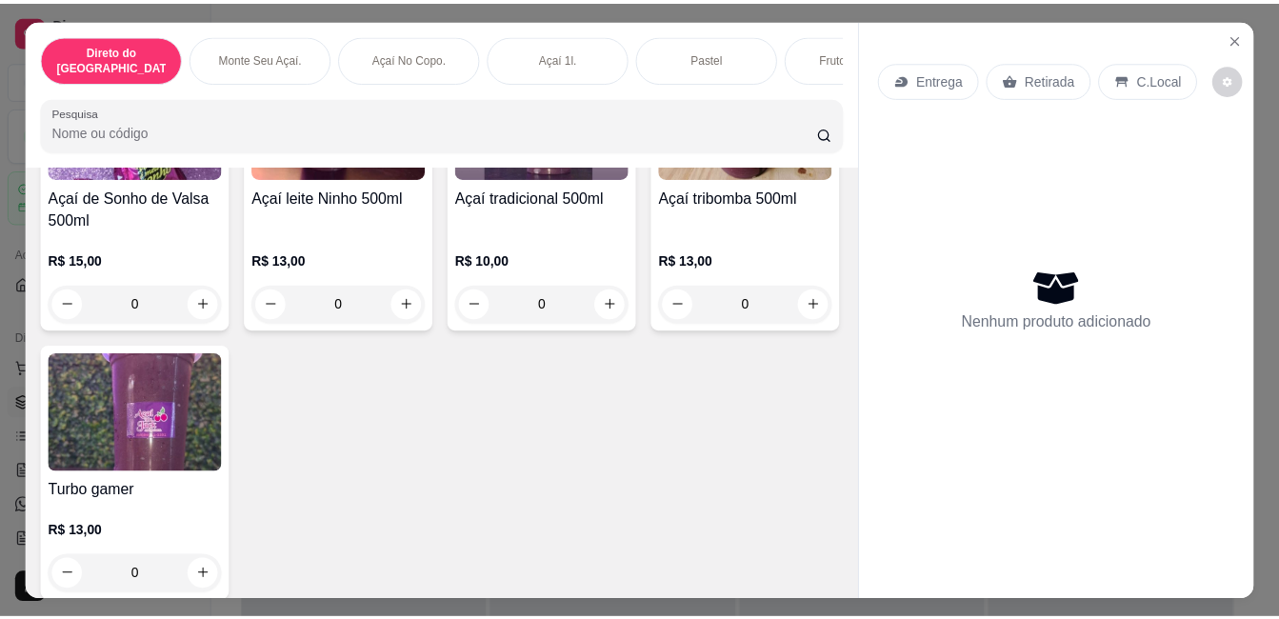
scroll to position [1047, 0]
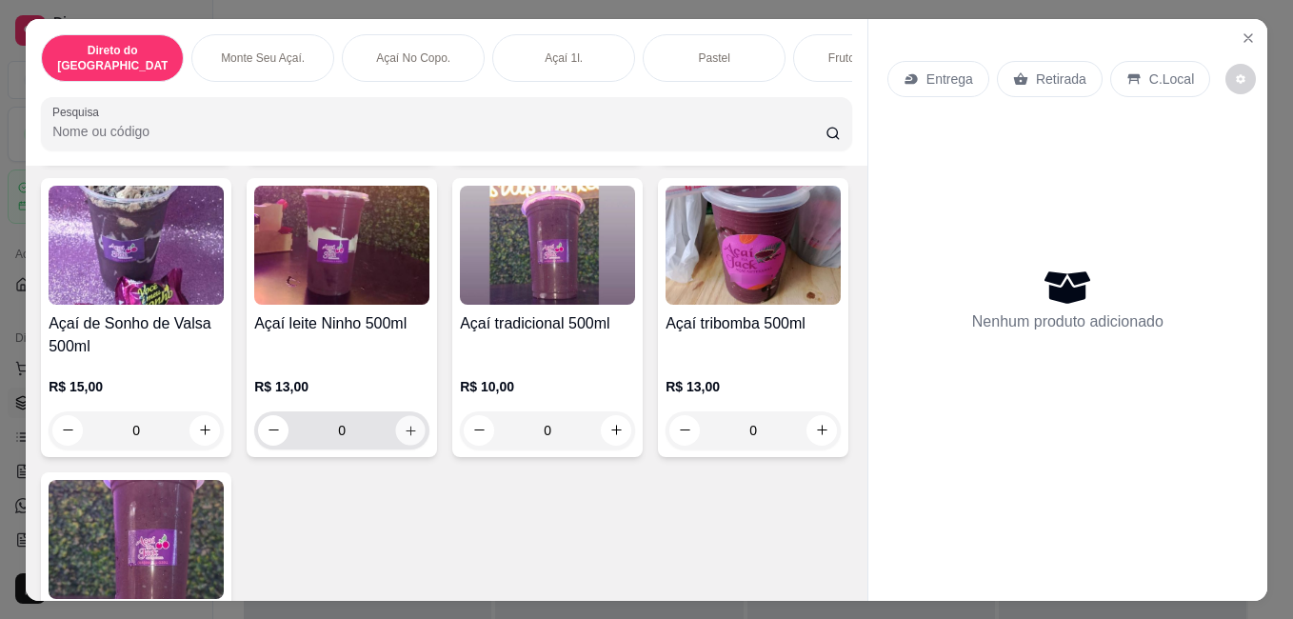
click at [418, 423] on icon "increase-product-quantity" at bounding box center [411, 430] width 14 height 14
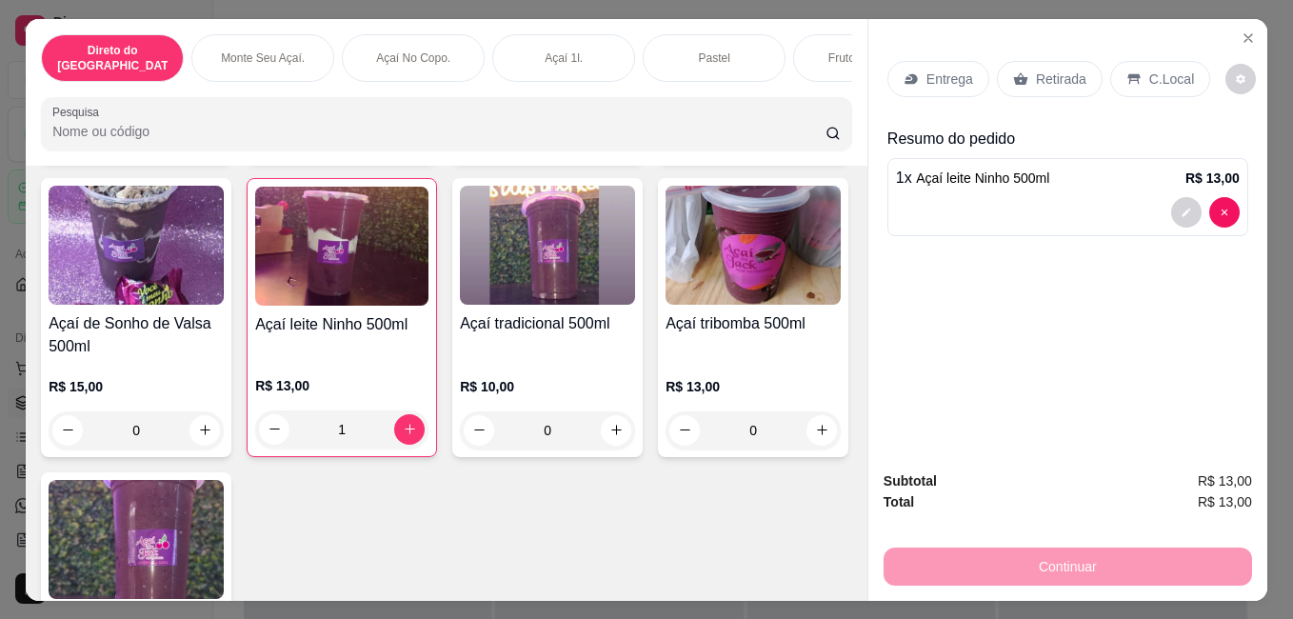
click at [1014, 61] on div "Retirada" at bounding box center [1050, 79] width 106 height 36
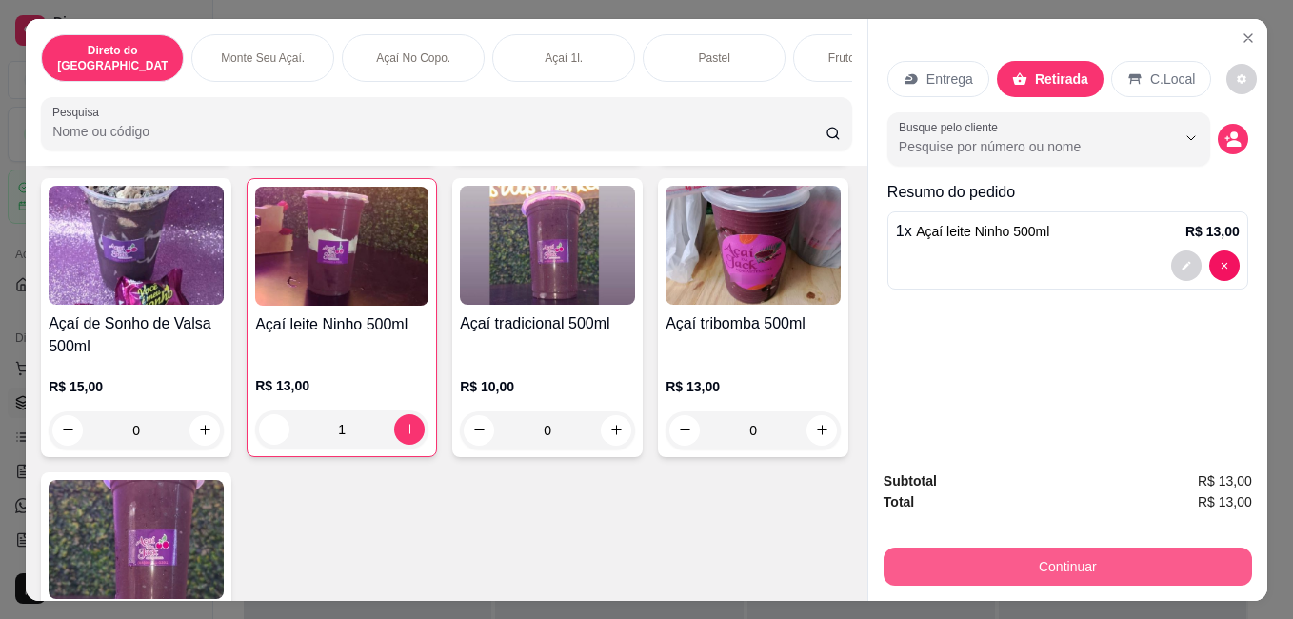
click at [1057, 564] on button "Continuar" at bounding box center [1068, 566] width 368 height 38
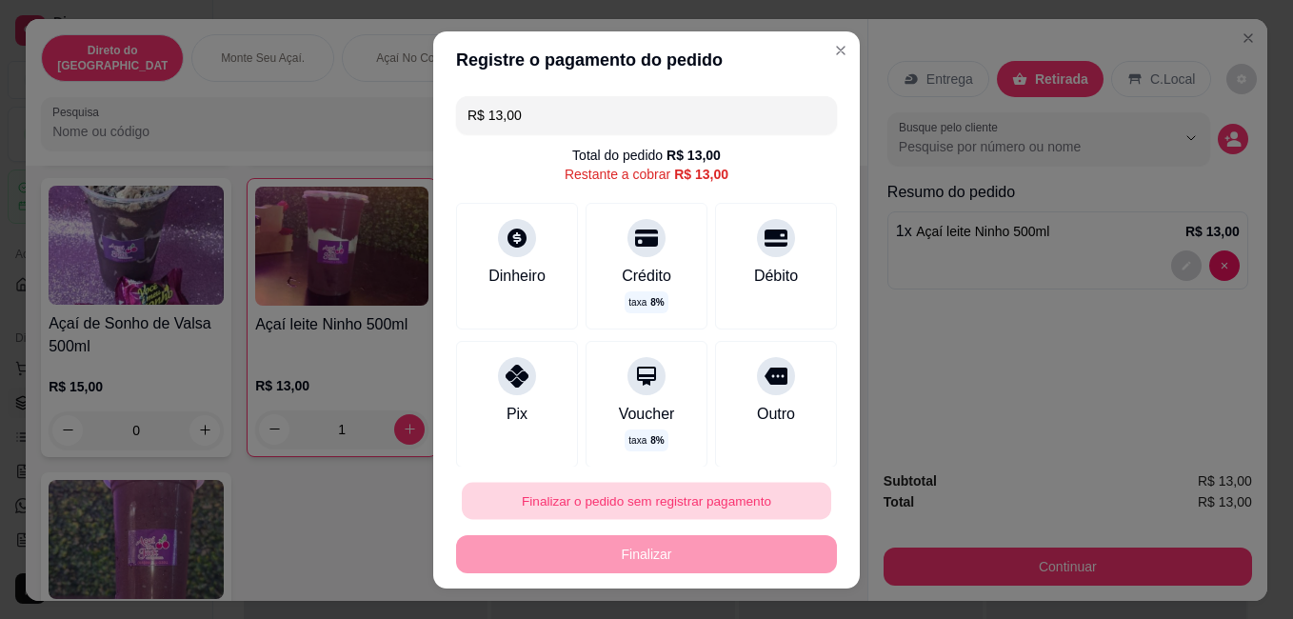
click at [708, 487] on button "Finalizar o pedido sem registrar pagamento" at bounding box center [646, 500] width 369 height 37
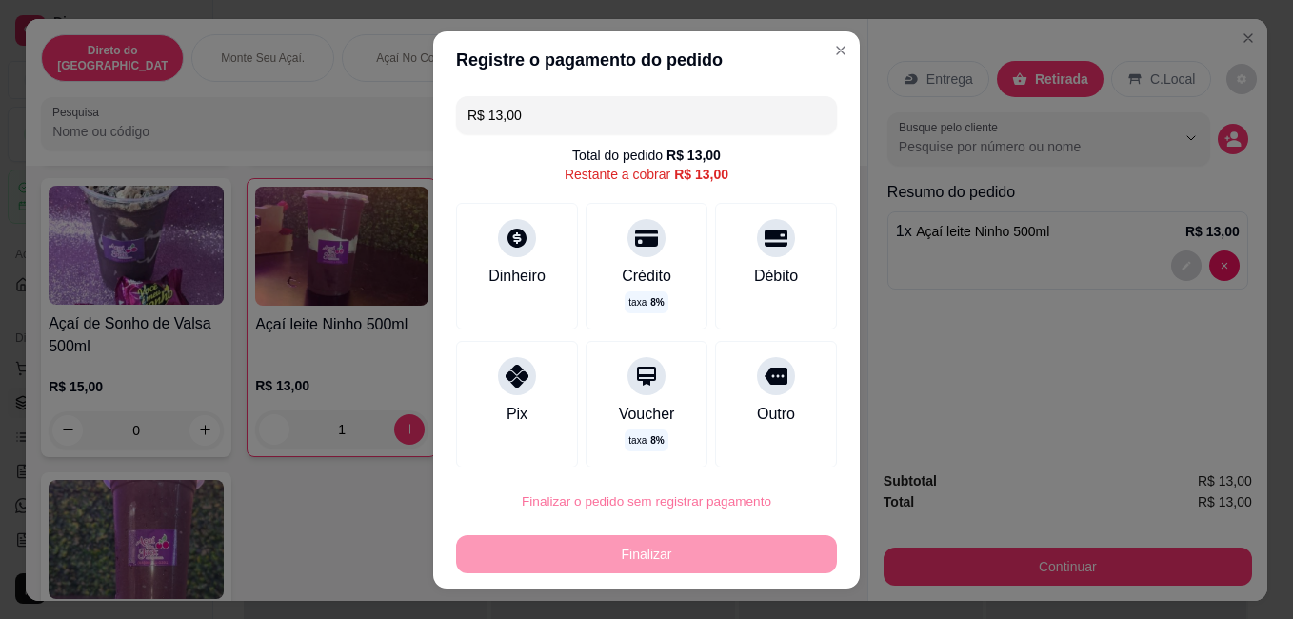
click at [772, 435] on button "Confirmar" at bounding box center [755, 446] width 68 height 29
type input "0"
type input "R$ 0,00"
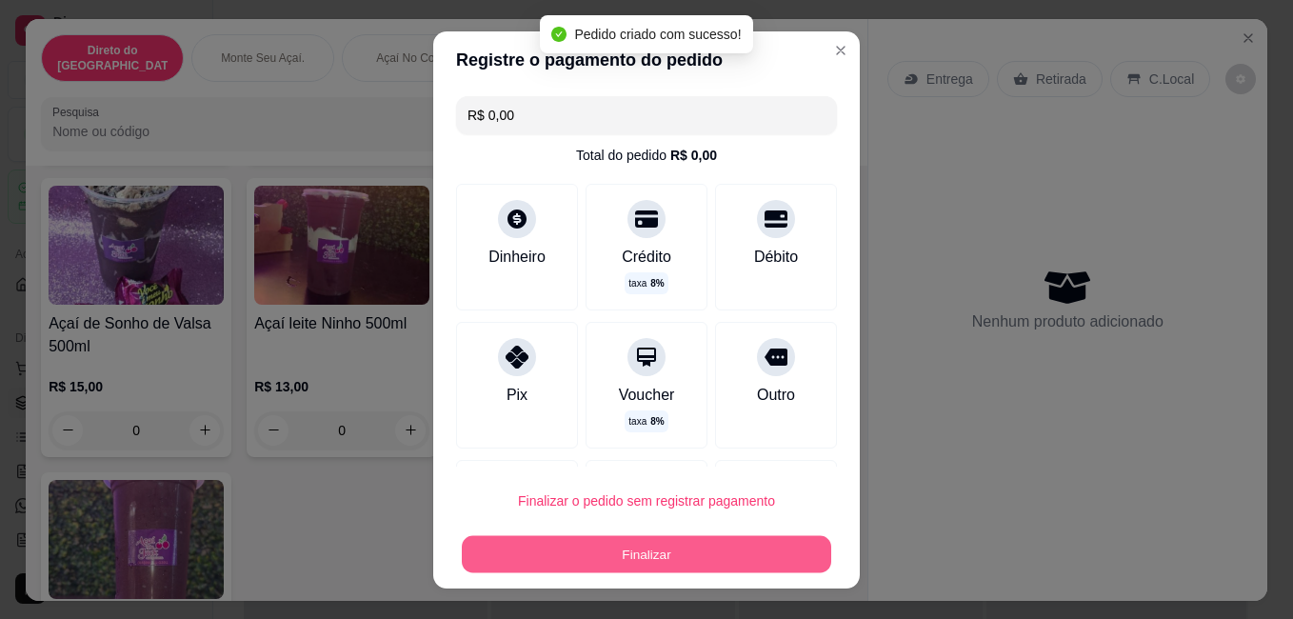
click at [664, 561] on button "Finalizar" at bounding box center [646, 553] width 369 height 37
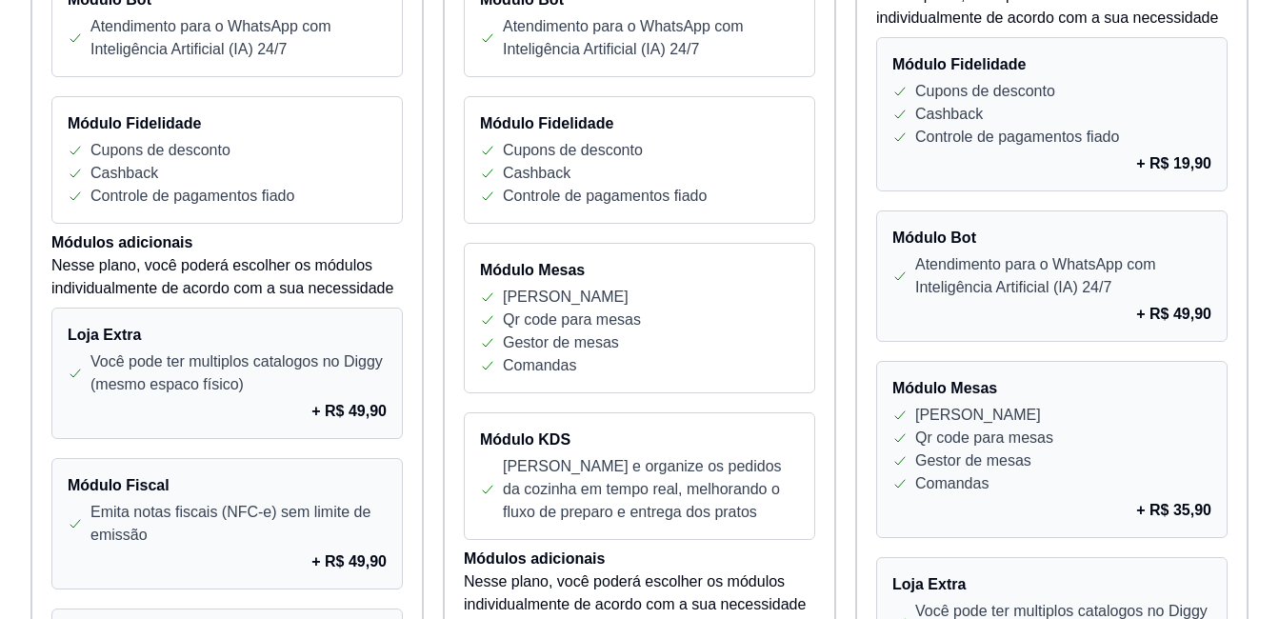
scroll to position [793, 0]
